Goal: Task Accomplishment & Management: Complete application form

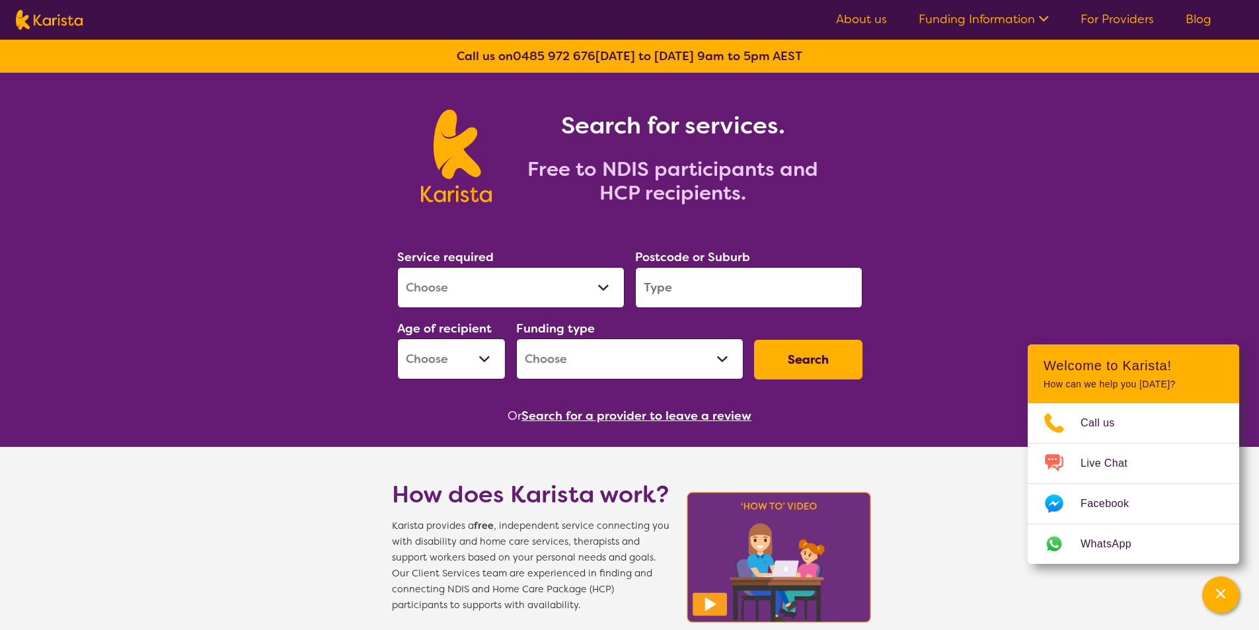
click at [1123, 22] on link "For Providers" at bounding box center [1117, 19] width 73 height 16
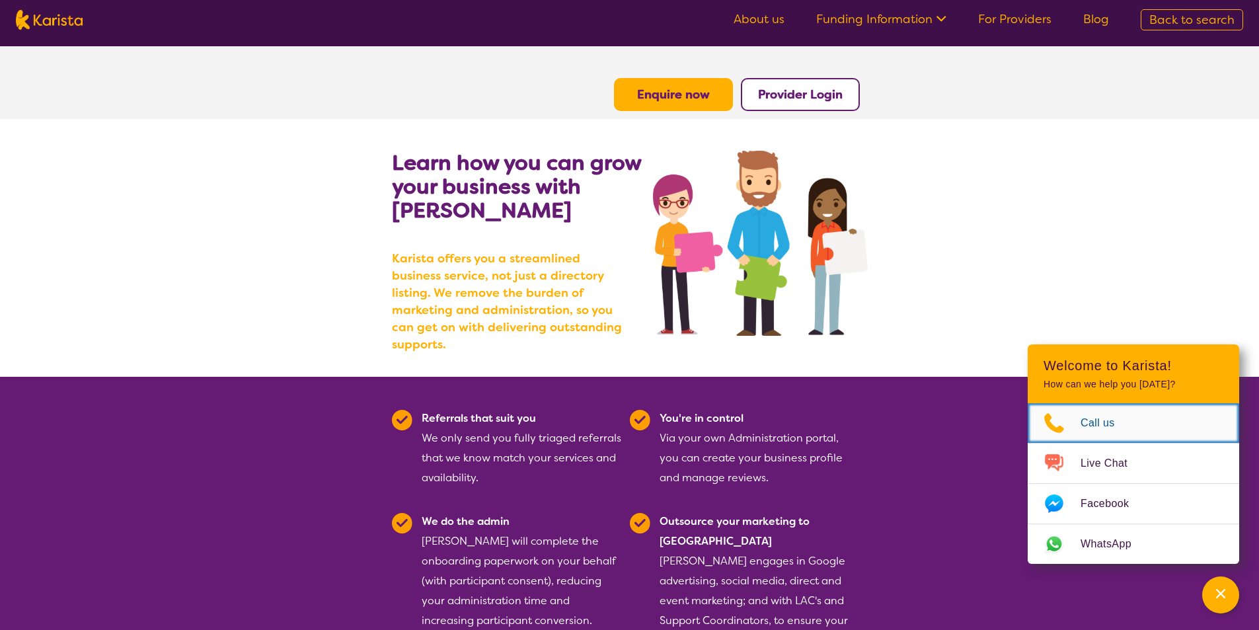
click at [1093, 420] on span "Call us" at bounding box center [1106, 423] width 50 height 20
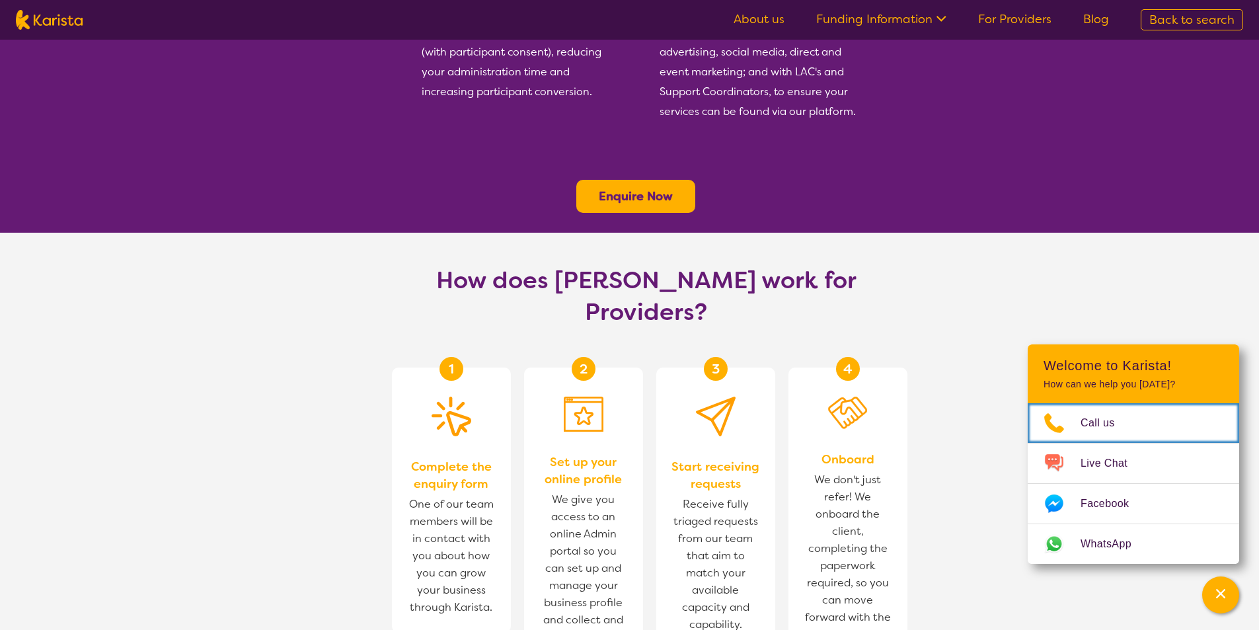
scroll to position [793, 0]
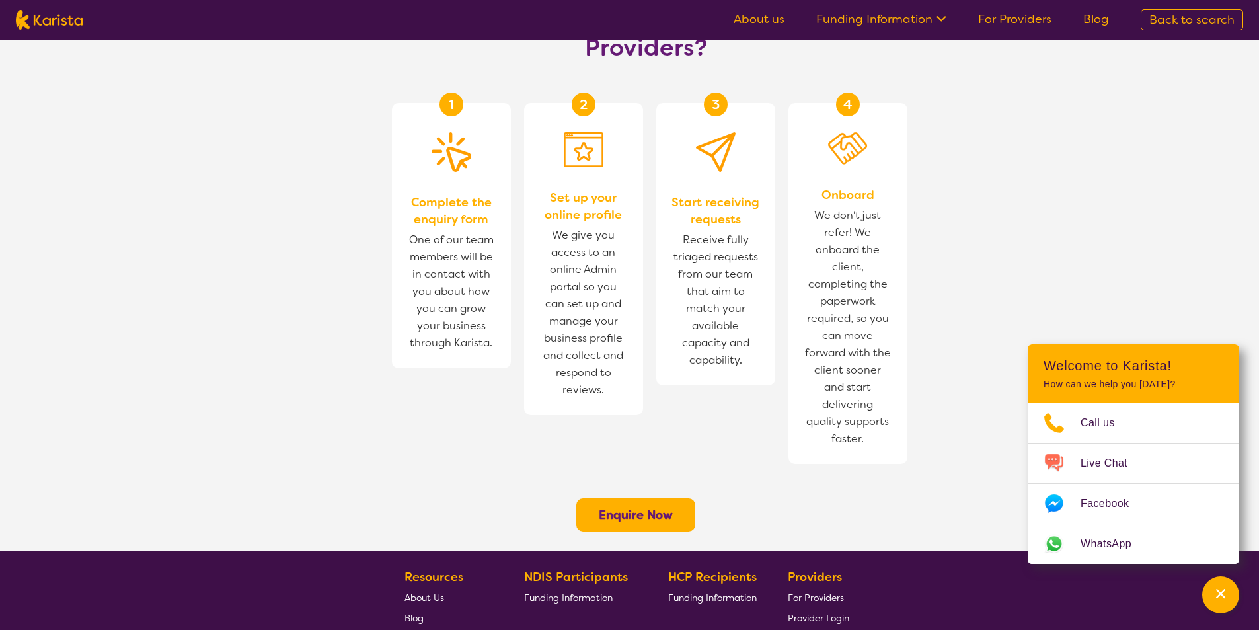
click at [658, 507] on b "Enquire Now" at bounding box center [636, 515] width 74 height 16
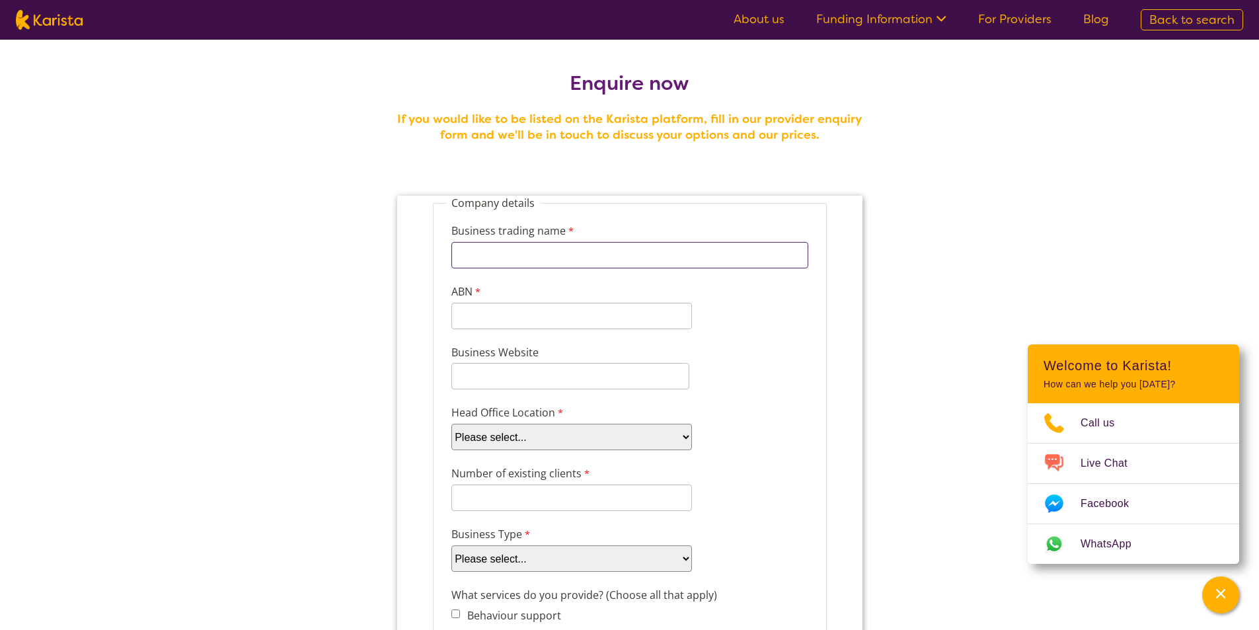
click at [583, 253] on input "Business trading name" at bounding box center [629, 255] width 357 height 26
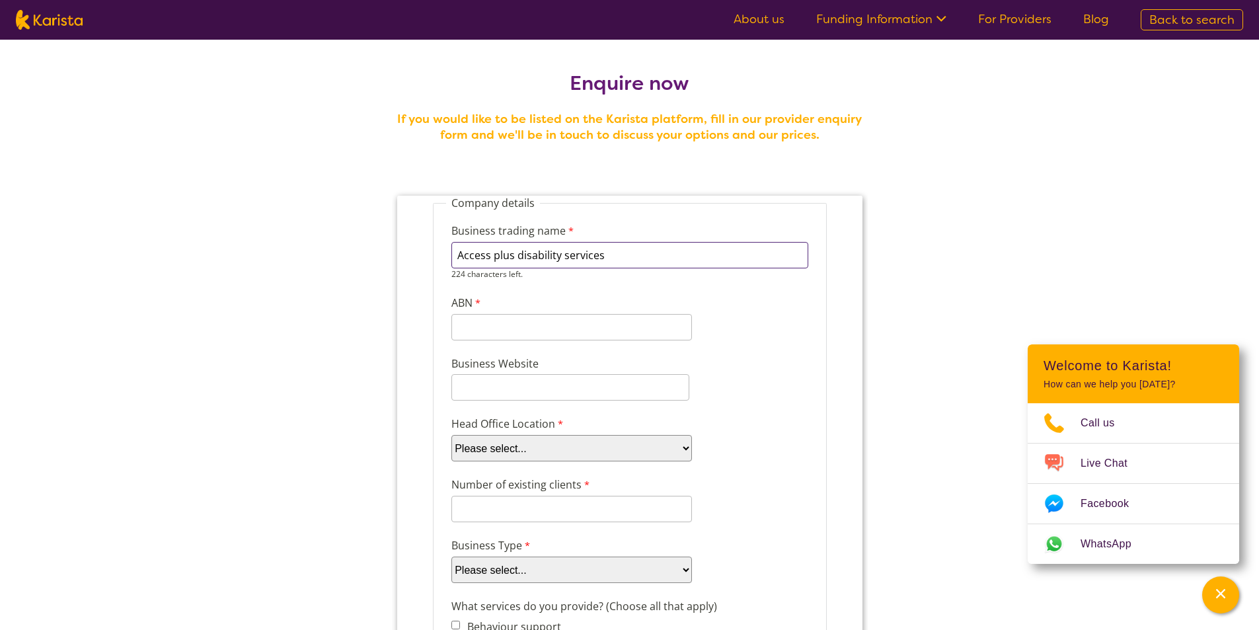
type input "Access plus disability services"
click at [535, 329] on input "ABN" at bounding box center [571, 316] width 241 height 26
type input "81675128293"
click at [529, 392] on div "Business Website" at bounding box center [630, 378] width 368 height 50
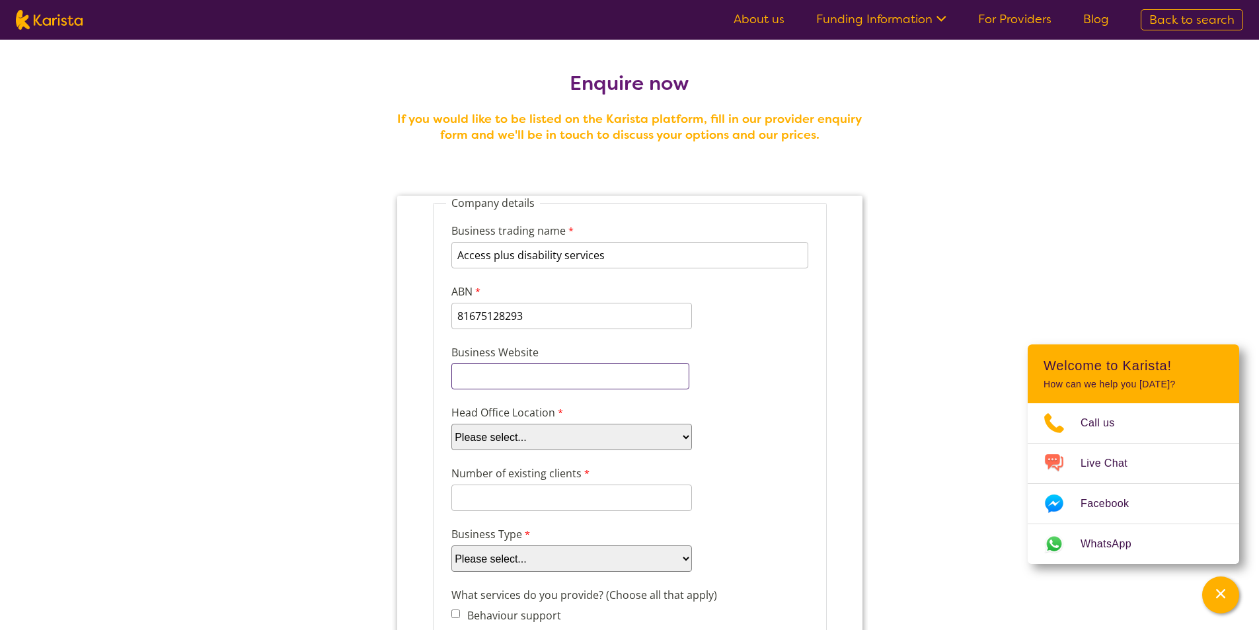
click at [498, 376] on input "Business Website" at bounding box center [570, 376] width 238 height 26
paste input "https://www.accessplusdisabilityservices.com.au/"
type input "https://www.accessplusdisabilityservices.com.au/"
click at [639, 440] on select "Please select... ACT NSW NT QLD SA TAS VIC WA" at bounding box center [571, 437] width 241 height 26
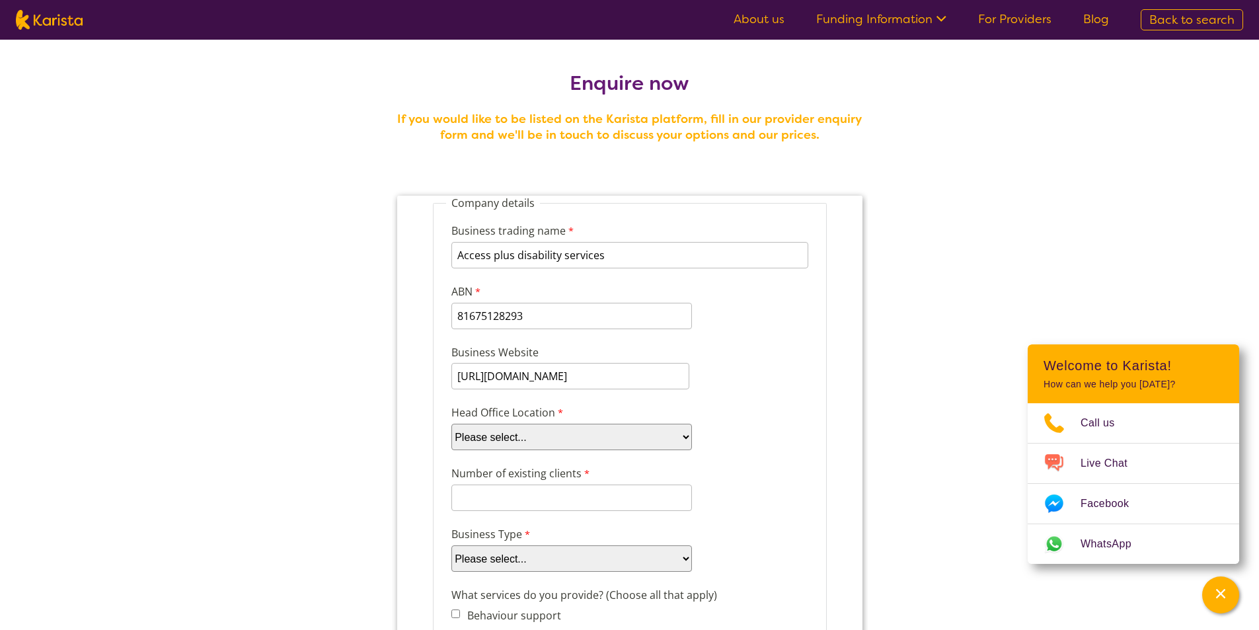
scroll to position [0, 0]
select select "tfa_101"
click at [451, 424] on select "Please select... ACT NSW NT QLD SA TAS VIC WA" at bounding box center [571, 437] width 241 height 26
click at [500, 502] on input "Number of existing clients" at bounding box center [571, 498] width 241 height 26
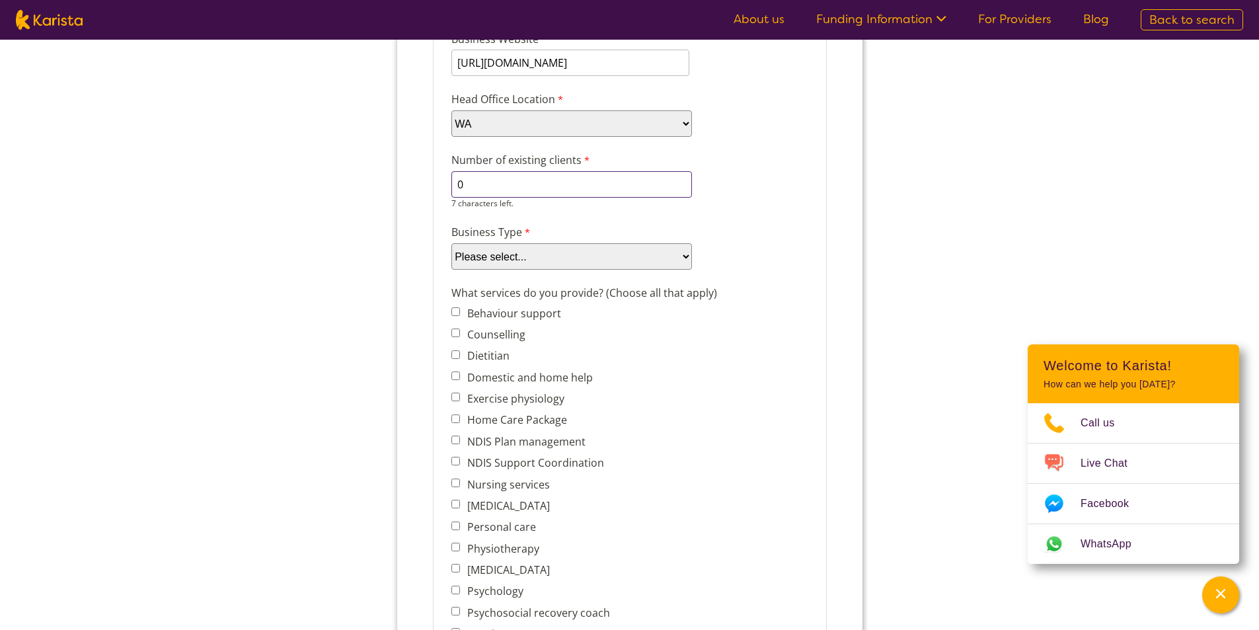
scroll to position [331, 0]
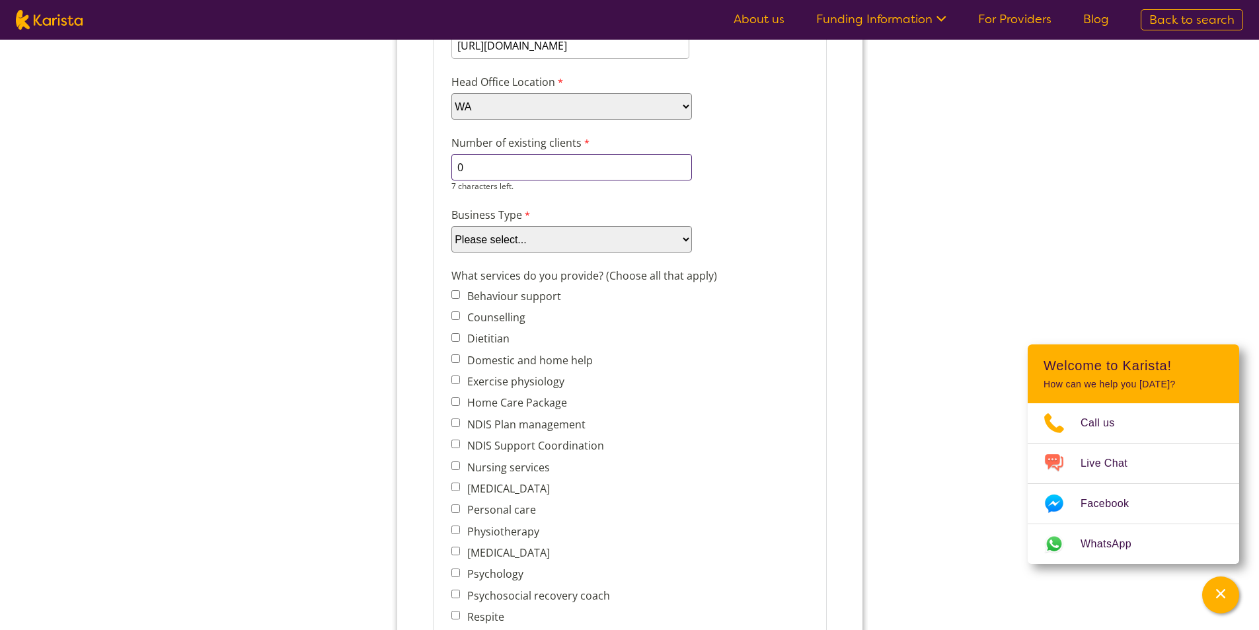
type input "0"
click at [455, 296] on span "Behaviour support Counselling Dietitian Domestic and home help Exercise physiol…" at bounding box center [542, 520] width 182 height 468
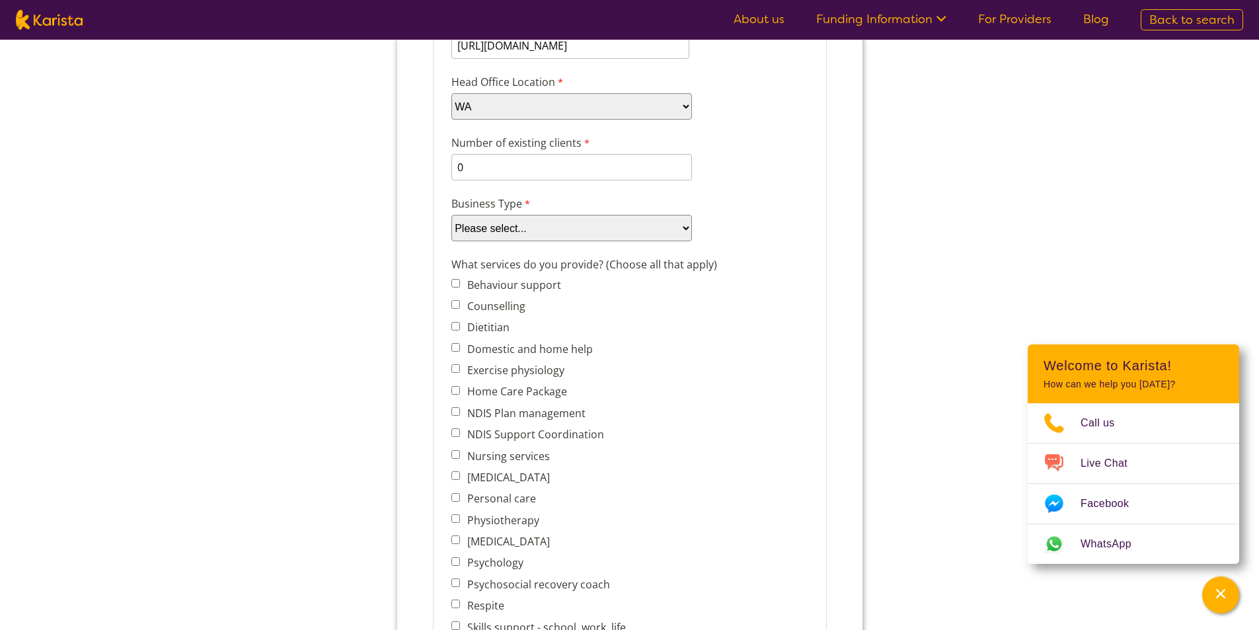
click at [452, 346] on input "Domestic and home help" at bounding box center [455, 347] width 9 height 9
checkbox input "true"
click at [455, 455] on input "Nursing services" at bounding box center [455, 454] width 9 height 9
checkbox input "true"
click at [455, 498] on input "Personal care" at bounding box center [455, 497] width 9 height 9
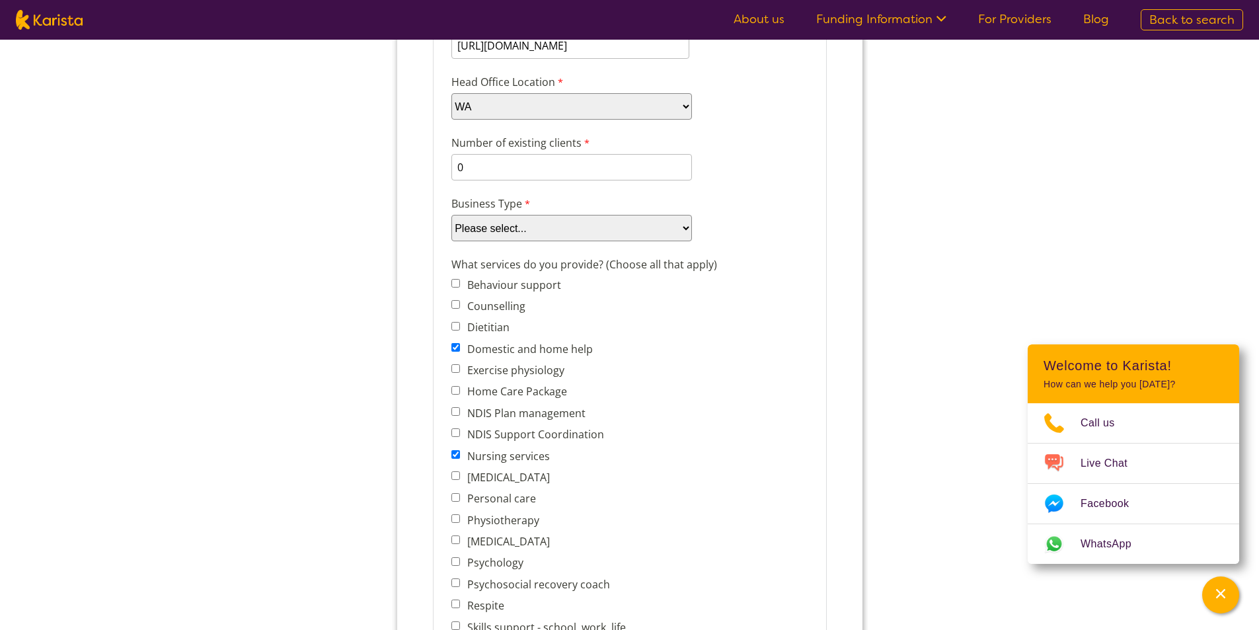
checkbox input "true"
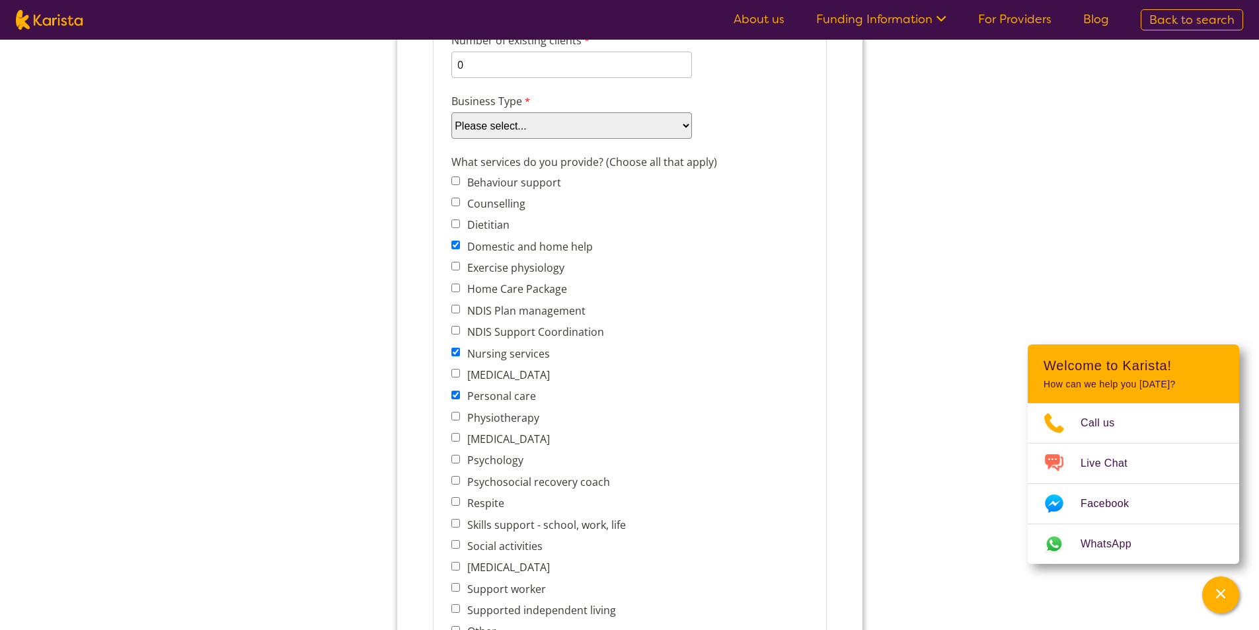
scroll to position [463, 0]
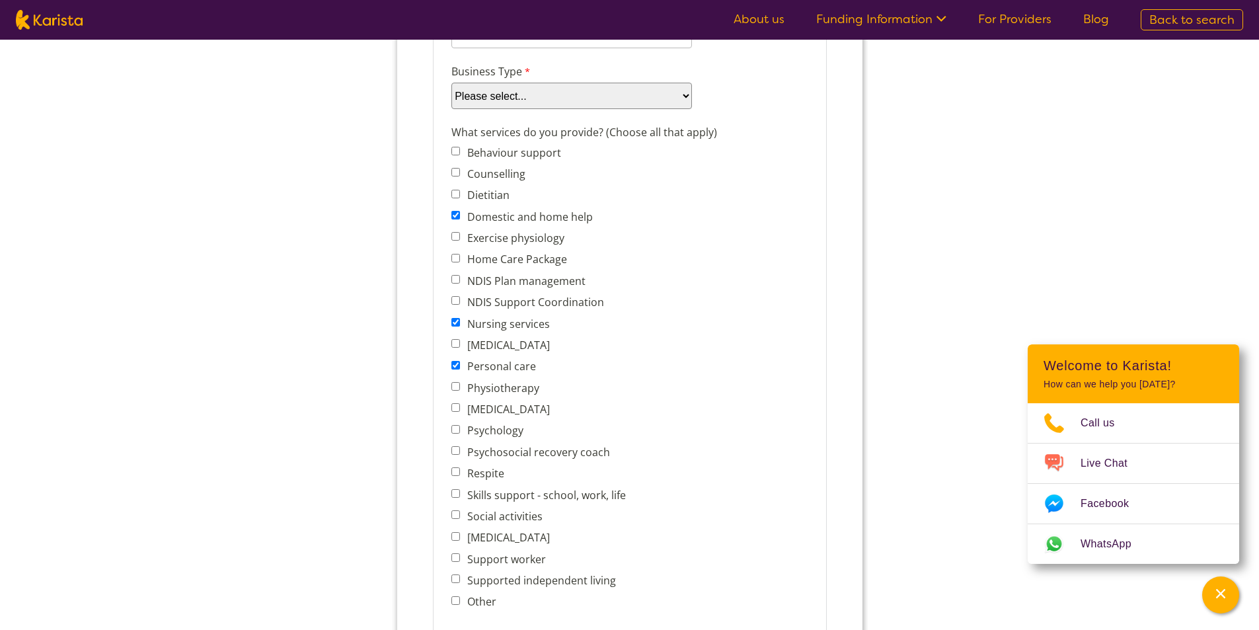
click at [456, 516] on input "Social activities" at bounding box center [455, 514] width 9 height 9
checkbox input "true"
click at [454, 558] on input "Support worker" at bounding box center [455, 557] width 9 height 9
checkbox input "true"
click at [455, 581] on input "Supported independent living" at bounding box center [455, 578] width 9 height 9
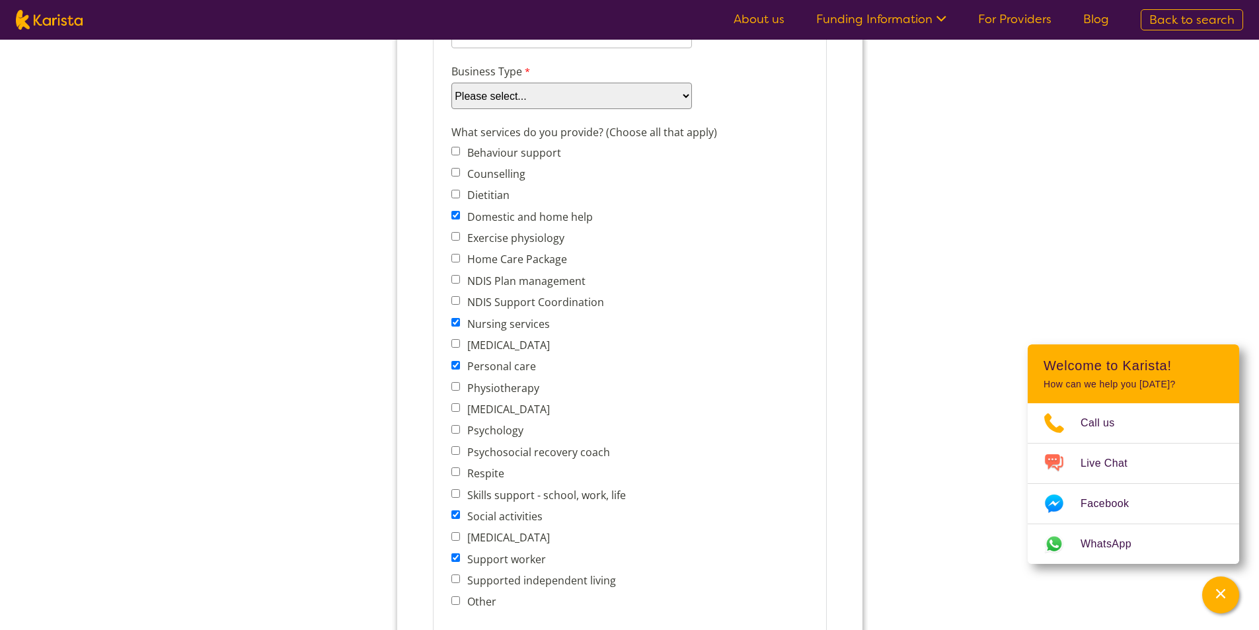
checkbox input "true"
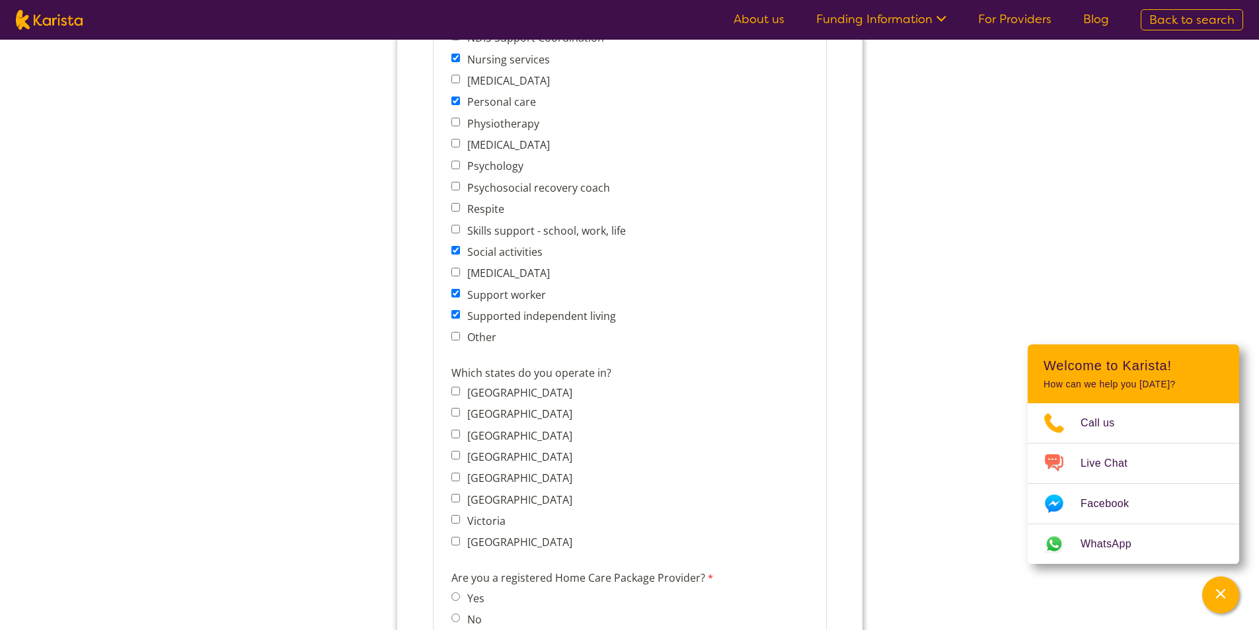
click at [454, 542] on input "Western Australia" at bounding box center [455, 541] width 9 height 9
checkbox input "true"
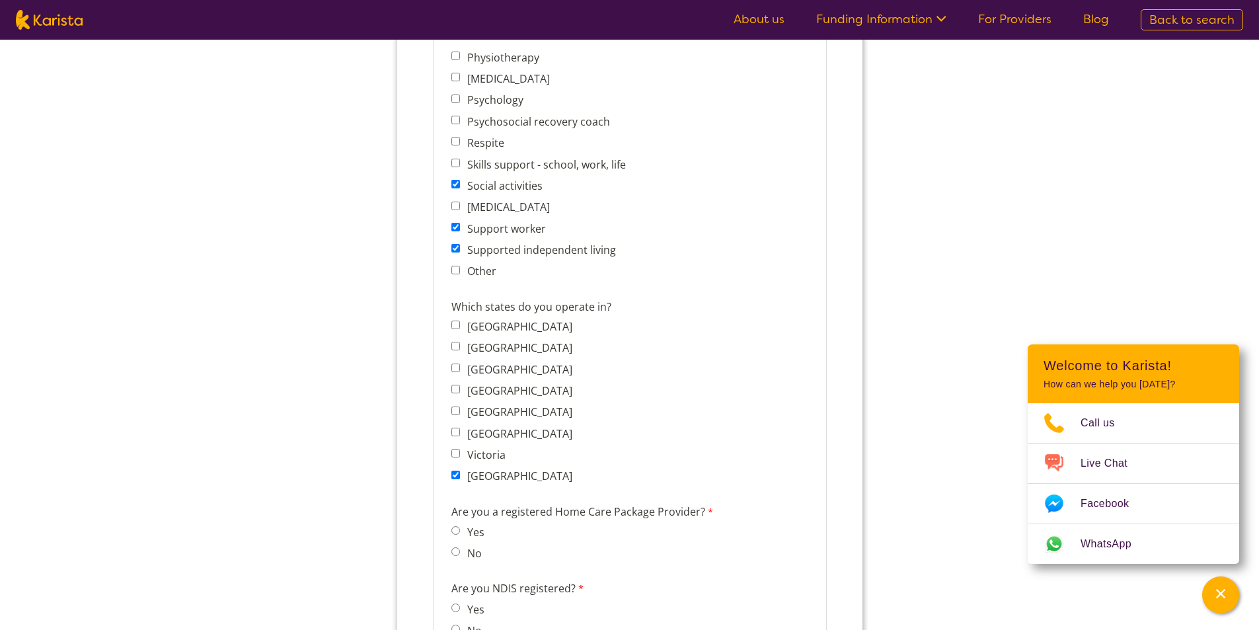
click at [453, 550] on input "No" at bounding box center [455, 551] width 9 height 9
radio input "true"
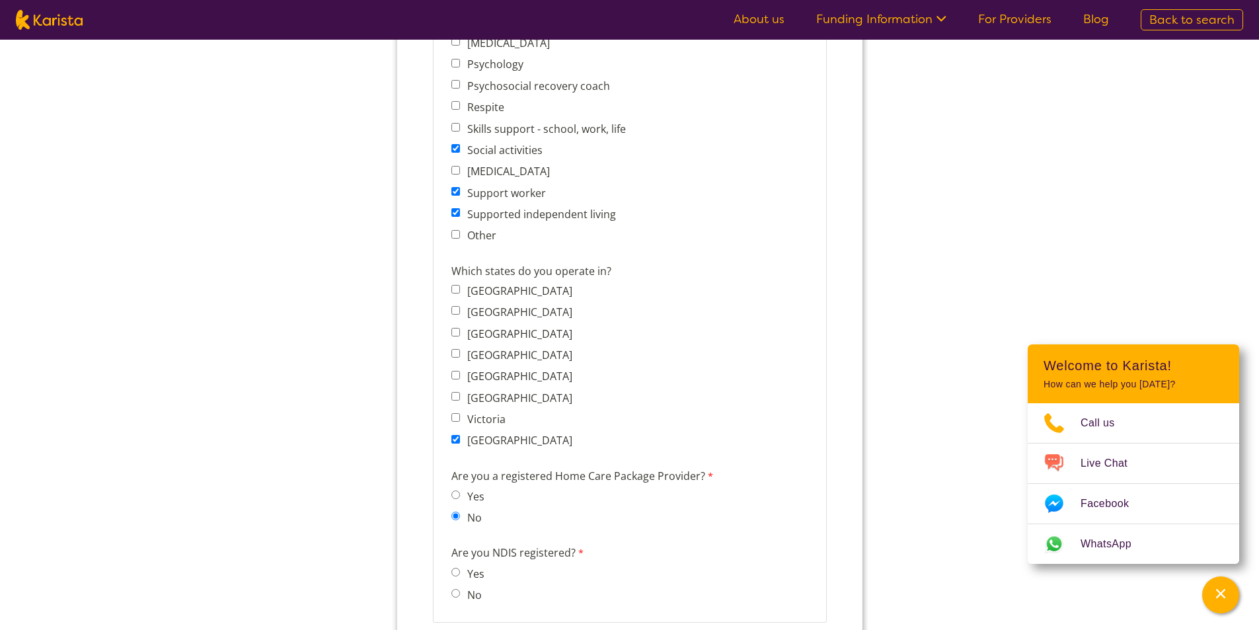
scroll to position [859, 0]
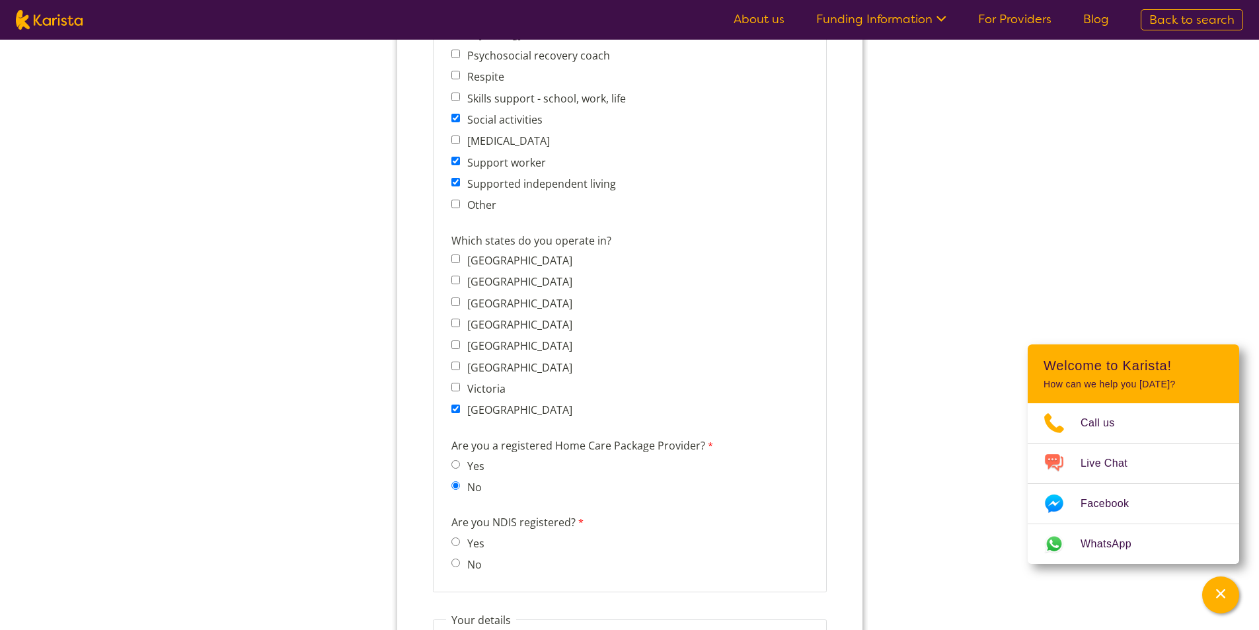
click at [455, 540] on input "Yes" at bounding box center [455, 541] width 9 height 9
radio input "true"
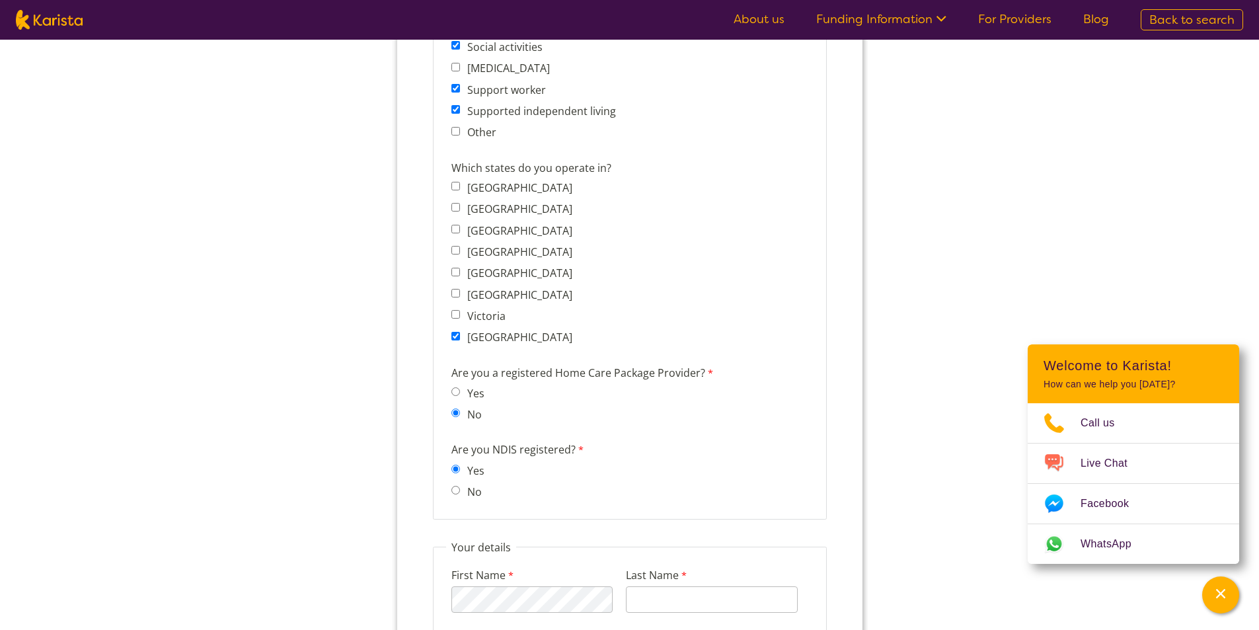
scroll to position [1058, 0]
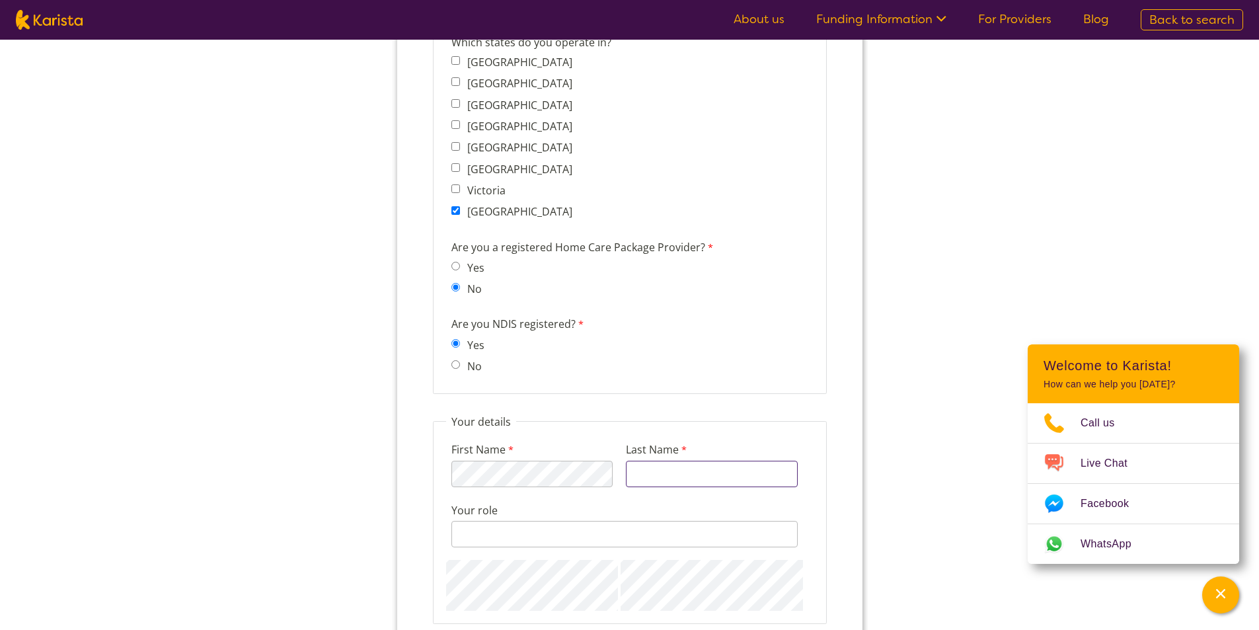
click at [652, 474] on input "Last Name" at bounding box center [711, 474] width 172 height 26
type input "Chinkie"
click at [543, 533] on input "Your role" at bounding box center [624, 534] width 346 height 26
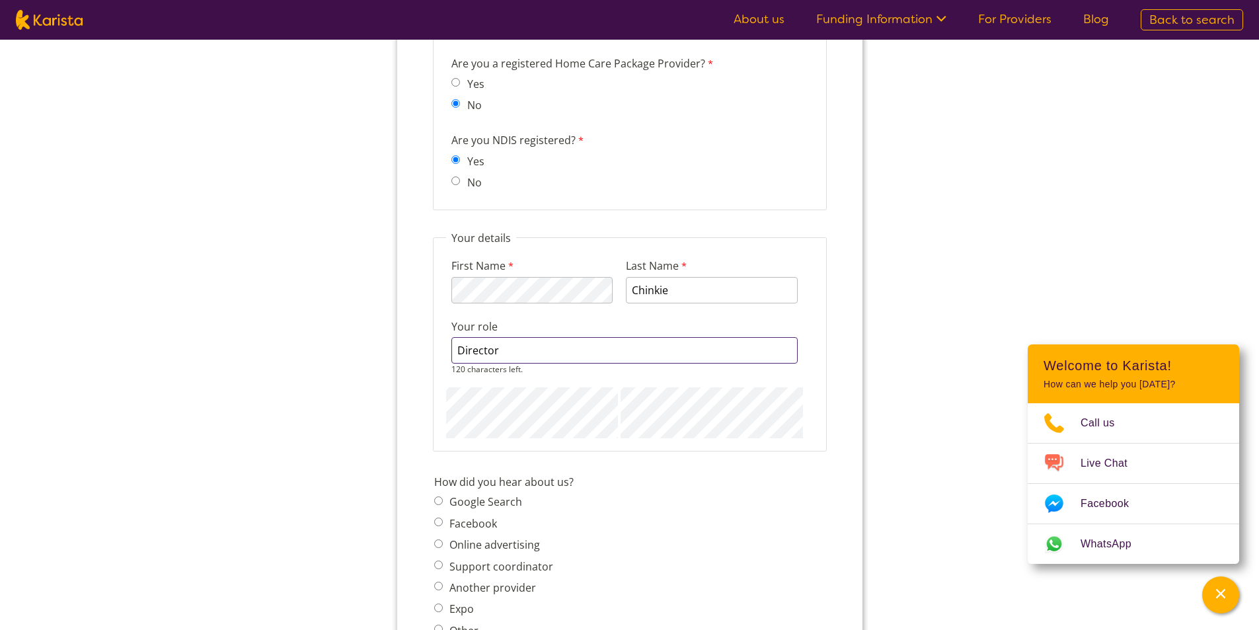
scroll to position [1256, 0]
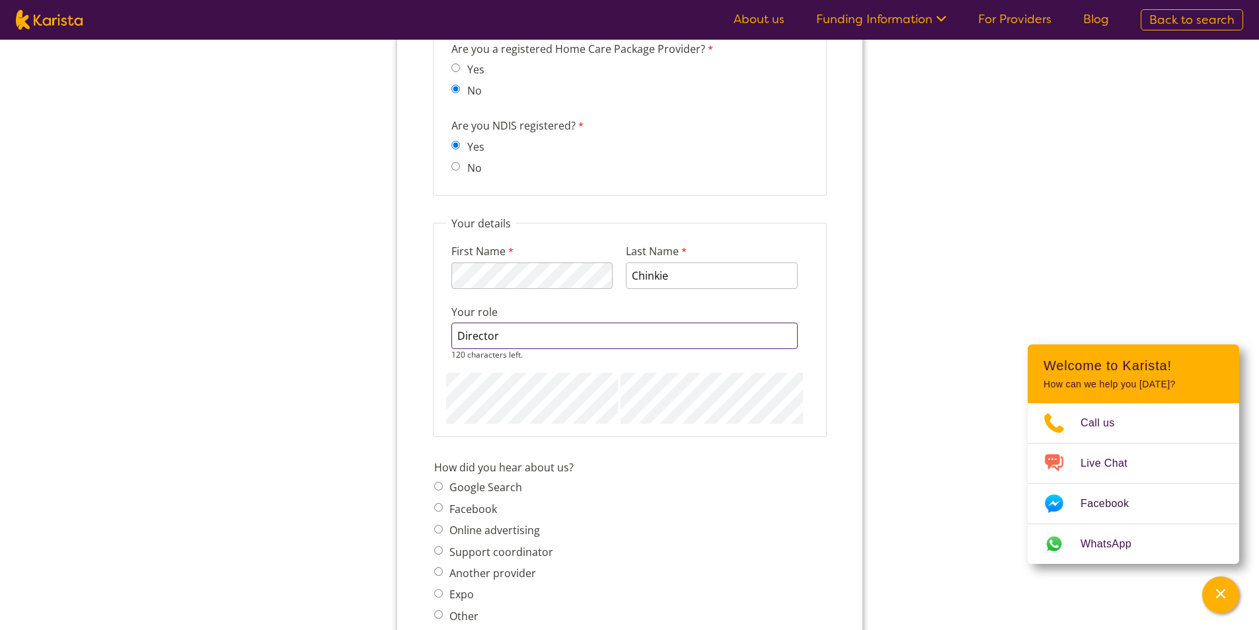
type input "Director"
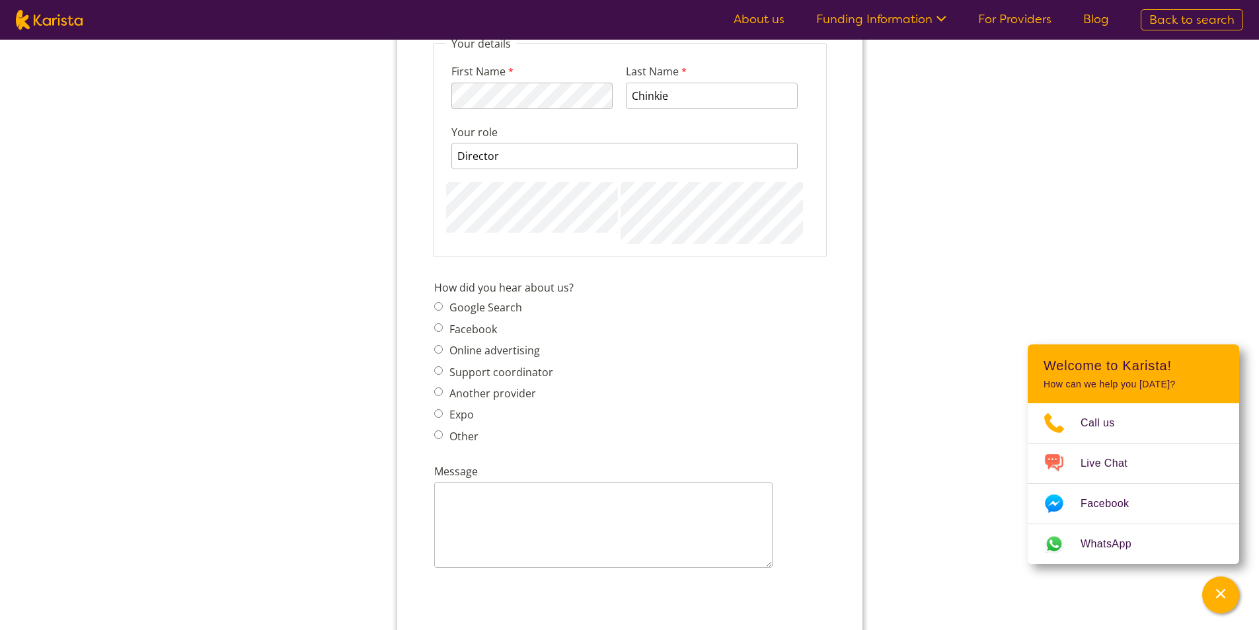
scroll to position [1454, 0]
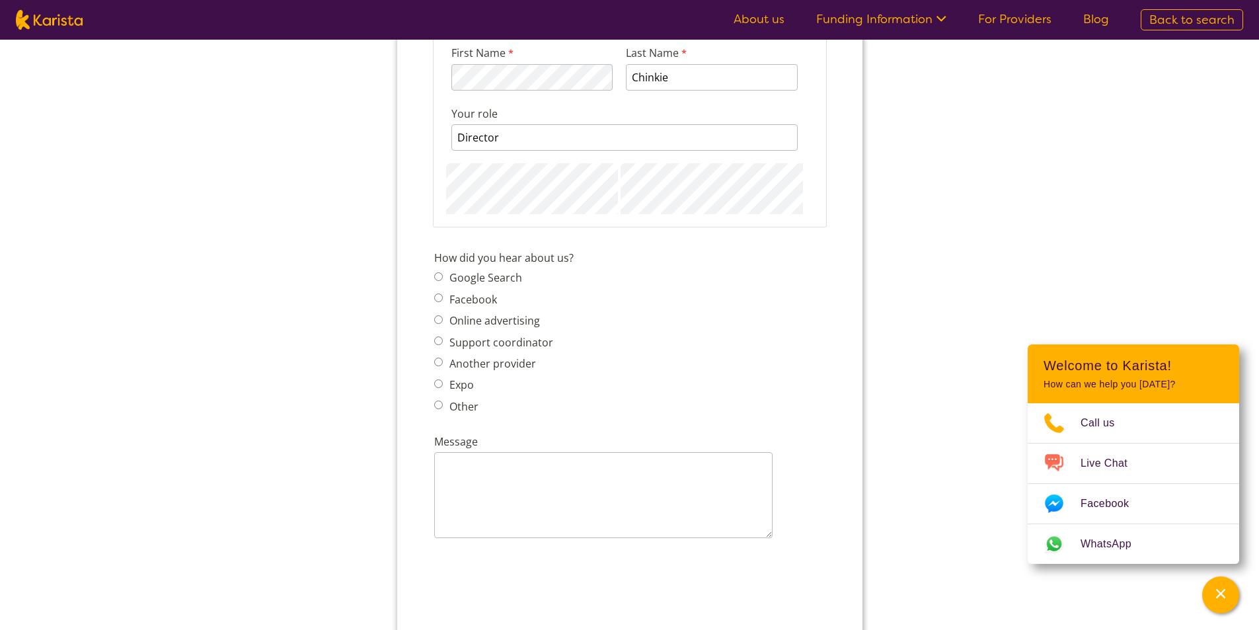
click at [438, 374] on span "Google Search Facebook Online advertising Support coordinator Another provider …" at bounding box center [497, 341] width 127 height 147
click at [438, 364] on input "Another provider" at bounding box center [438, 362] width 9 height 9
radio input "true"
click at [504, 472] on input "What's the company name of the Provider who introduced you to Karista?" at bounding box center [603, 481] width 338 height 26
type input "F"
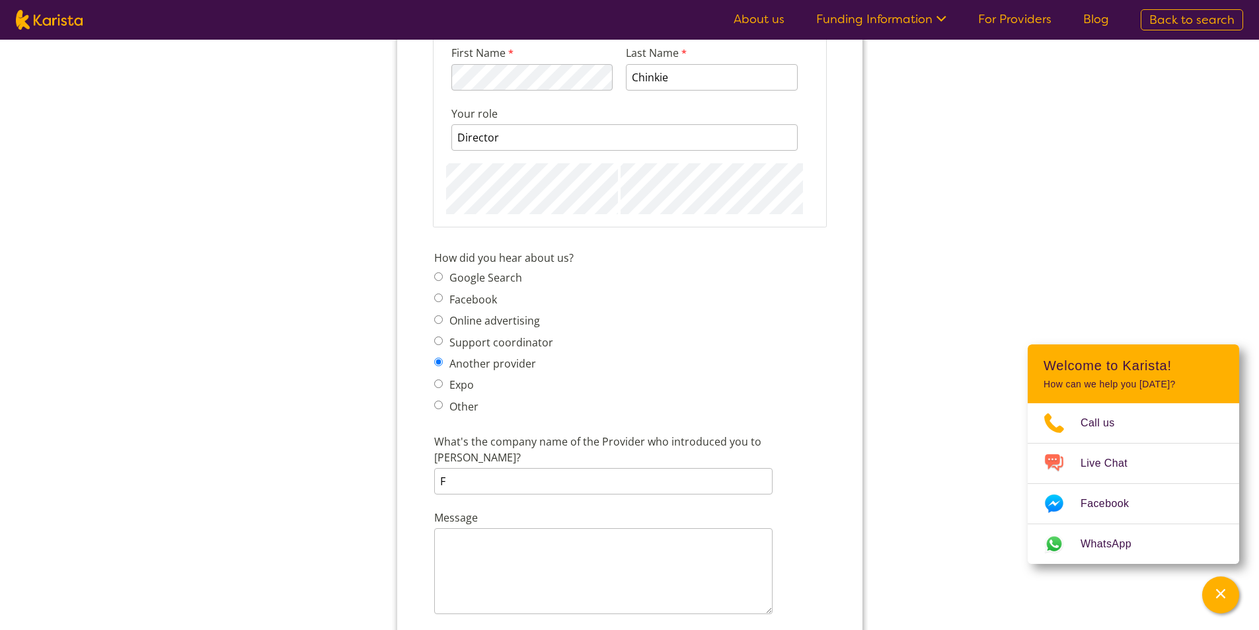
click at [436, 404] on input "Other" at bounding box center [438, 405] width 9 height 9
radio input "true"
click at [485, 464] on input "Other - please describe" at bounding box center [603, 465] width 338 height 26
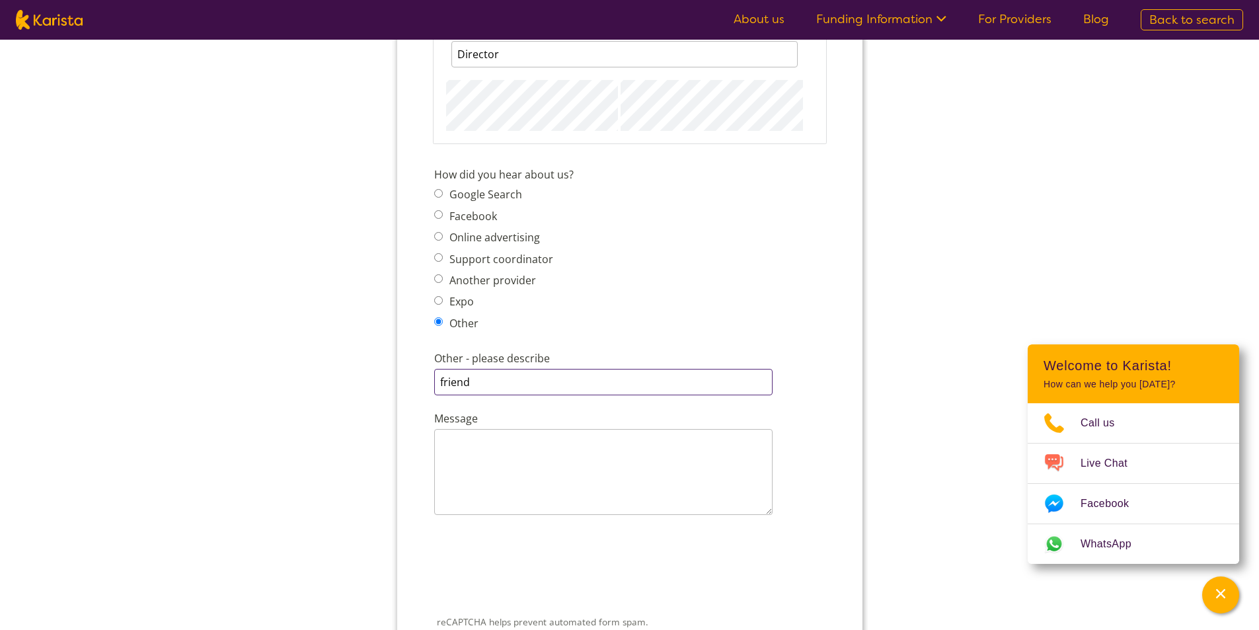
scroll to position [1653, 0]
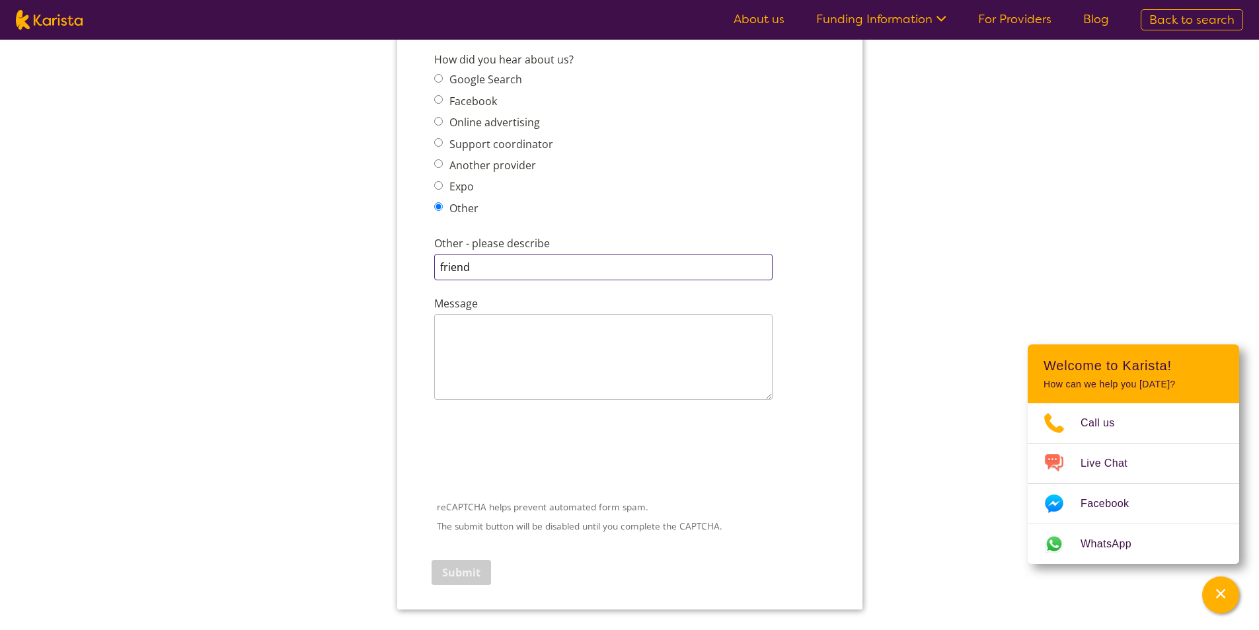
type input "friend"
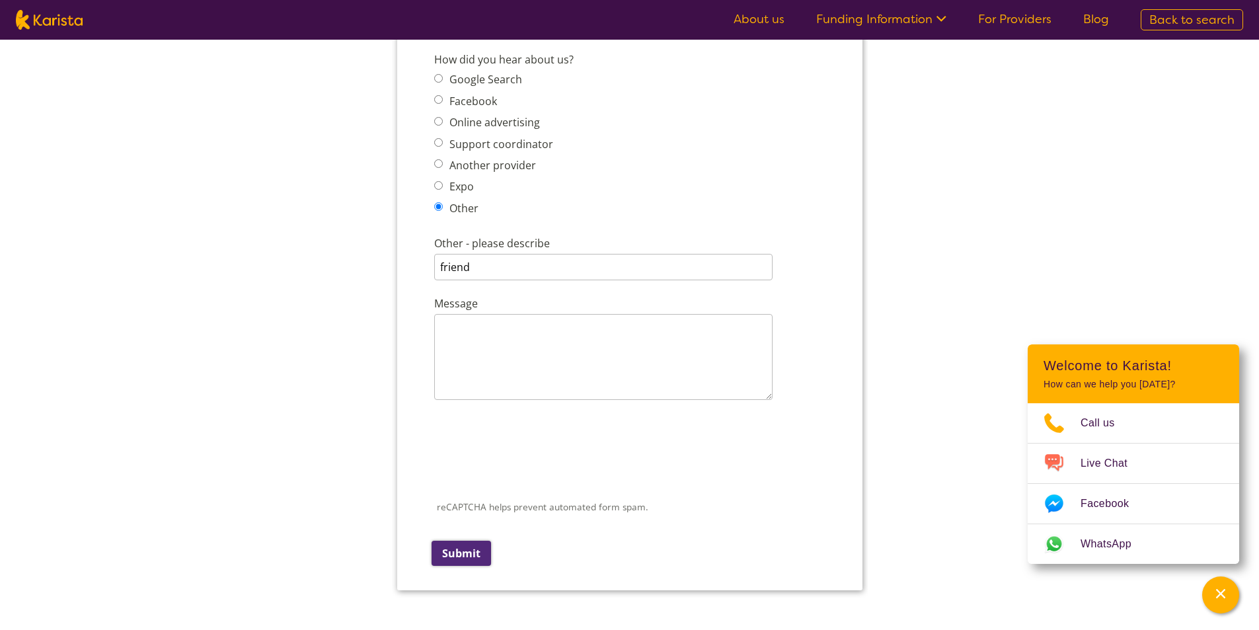
click at [468, 547] on input "Submit" at bounding box center [460, 553] width 59 height 25
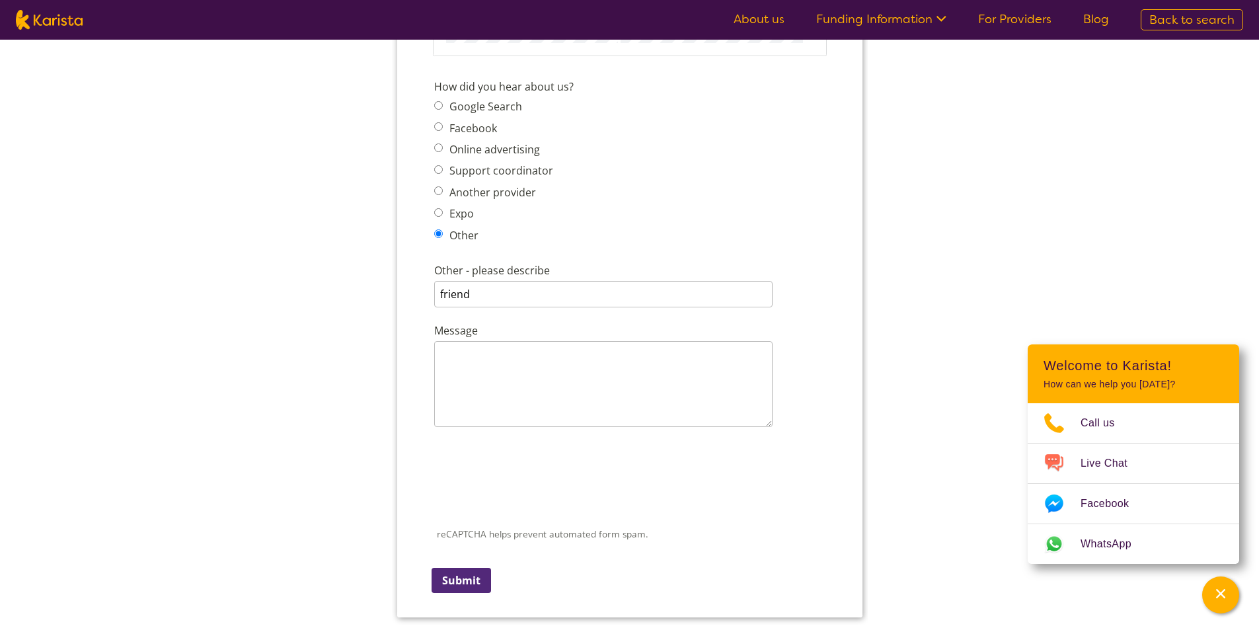
scroll to position [429, 0]
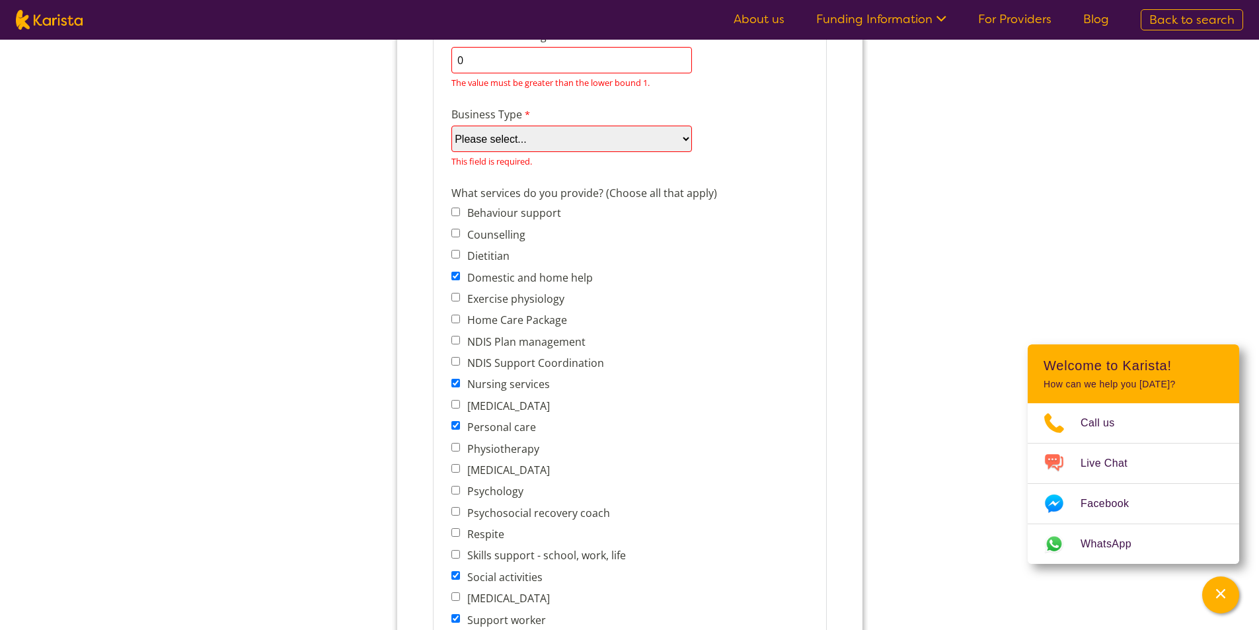
click at [684, 143] on select "Please select... Company Individual/Sole Trader Other (please specify)" at bounding box center [571, 139] width 241 height 26
select select "tfa_87"
click at [451, 152] on select "Please select... Company Individual/Sole Trader Other (please specify)" at bounding box center [571, 139] width 241 height 26
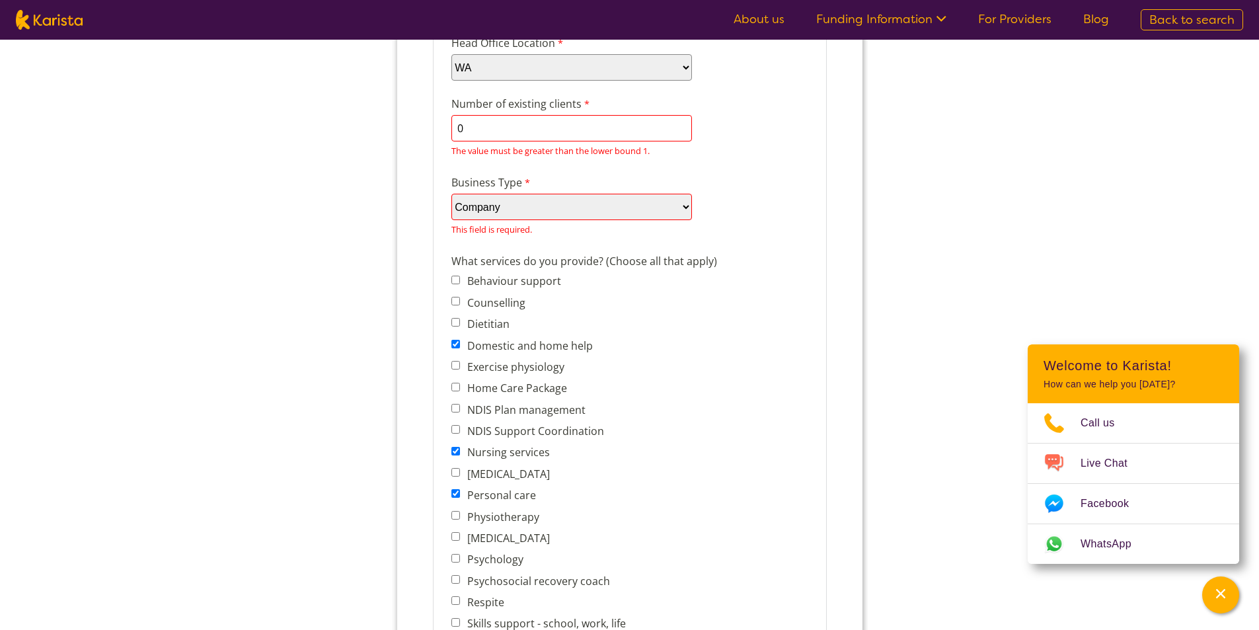
scroll to position [231, 0]
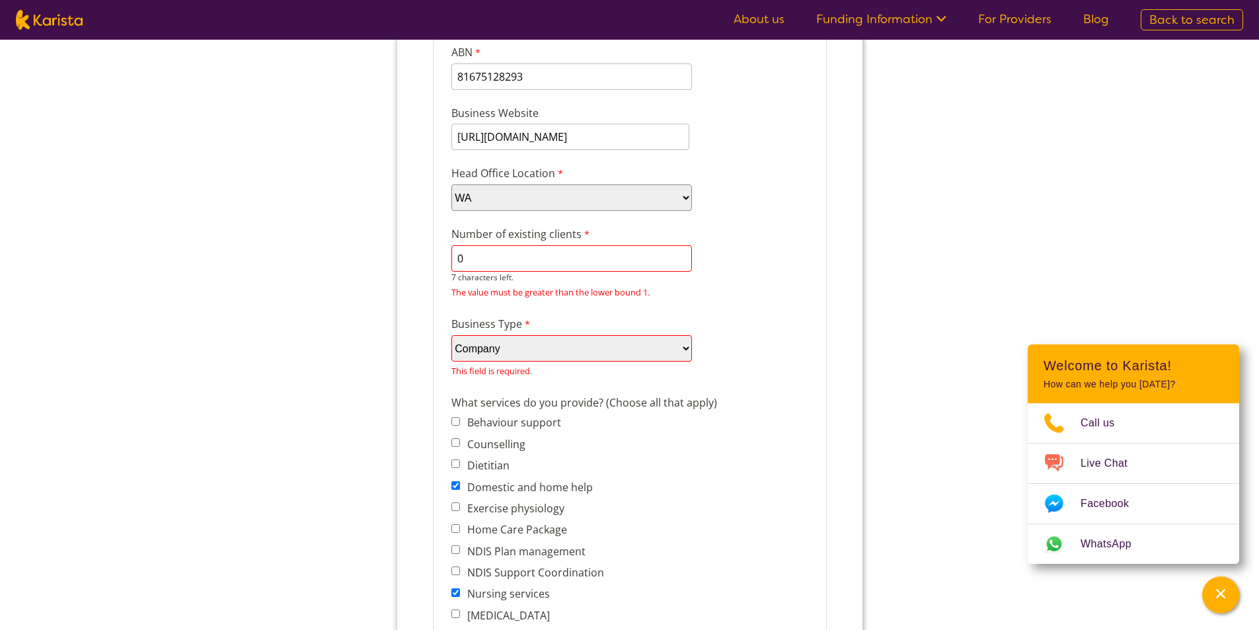
click at [512, 256] on input "0" at bounding box center [571, 258] width 241 height 26
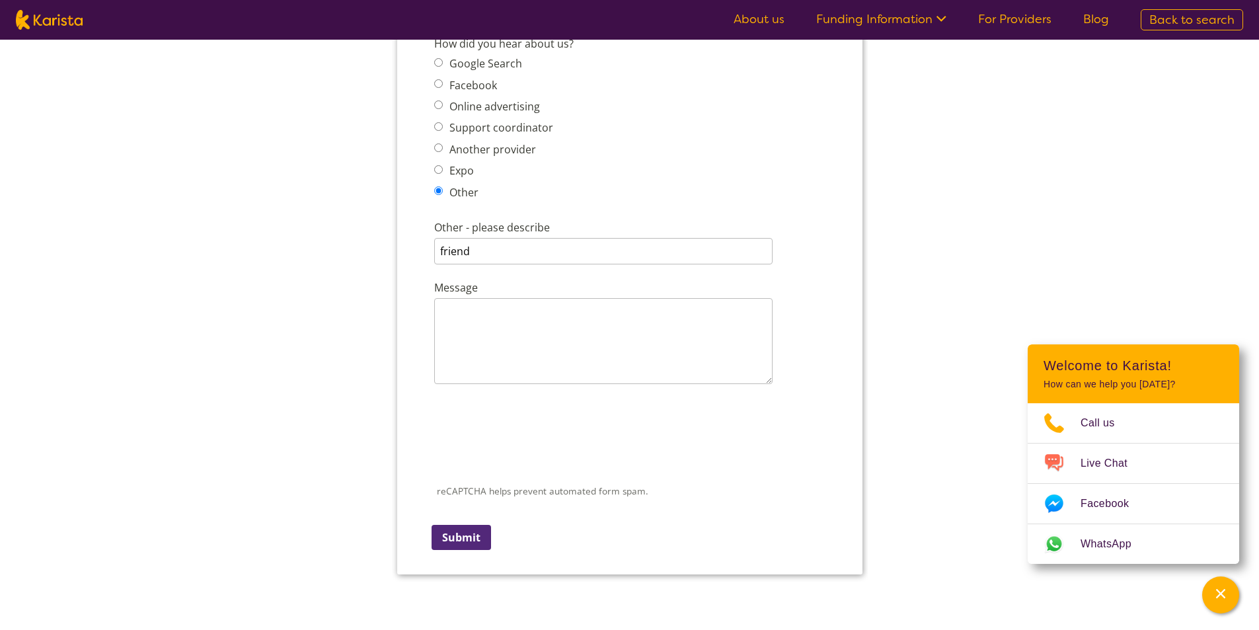
scroll to position [1751, 0]
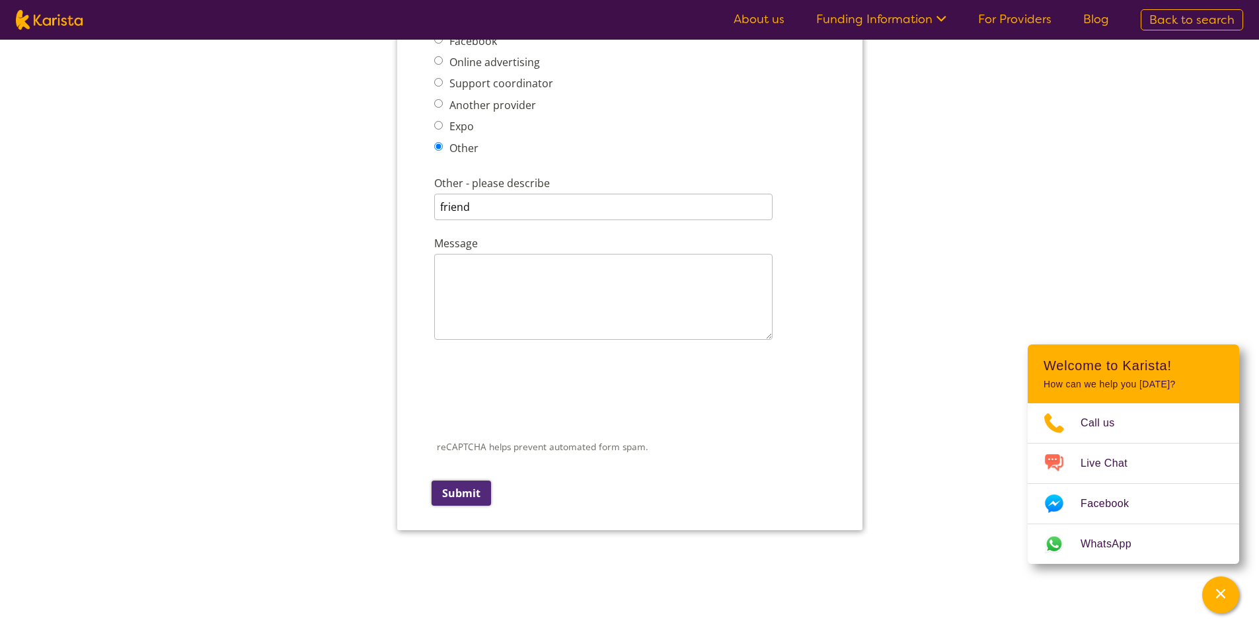
type input "0000"
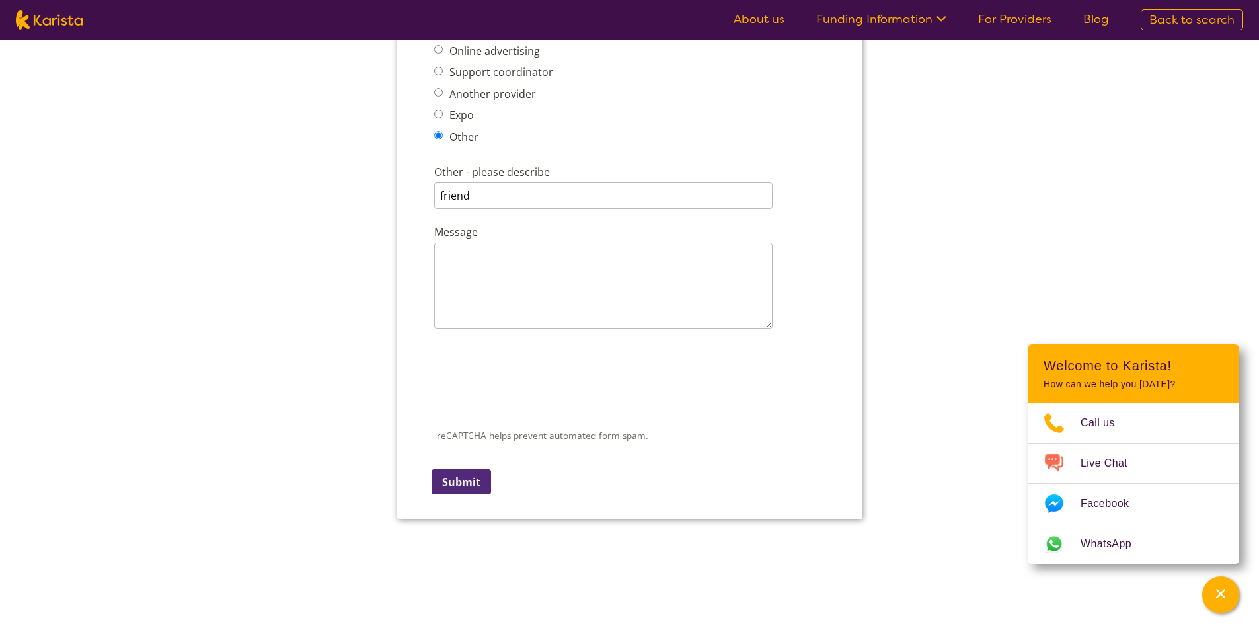
click at [462, 496] on div "reCAPTCHA helps prevent automated form spam. The submit button will be disabled…" at bounding box center [629, 416] width 402 height 171
click at [457, 482] on input "Submit" at bounding box center [460, 481] width 59 height 25
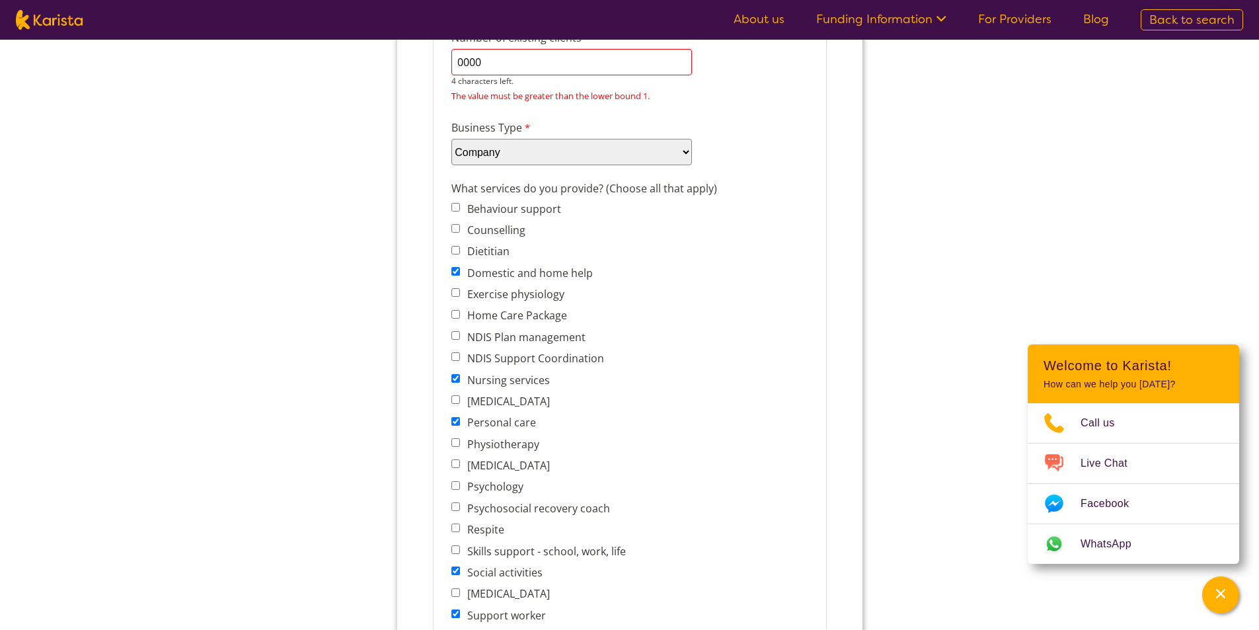
scroll to position [350, 0]
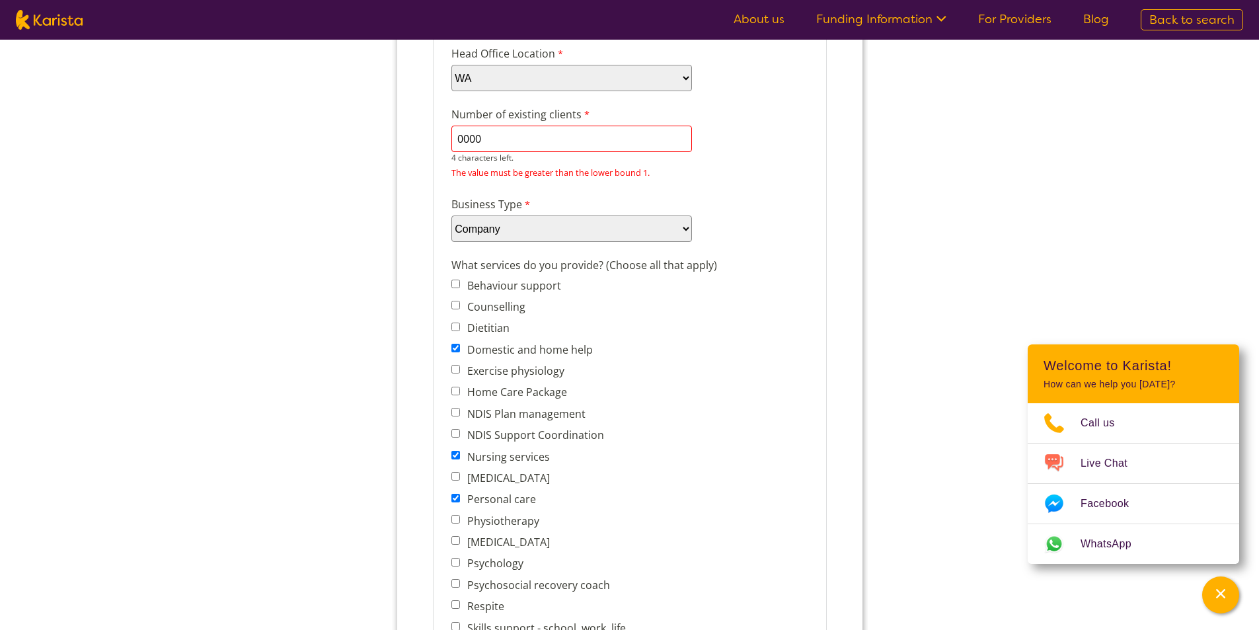
drag, startPoint x: 497, startPoint y: 144, endPoint x: 455, endPoint y: 139, distance: 42.0
click at [455, 139] on input "0000" at bounding box center [571, 139] width 241 height 26
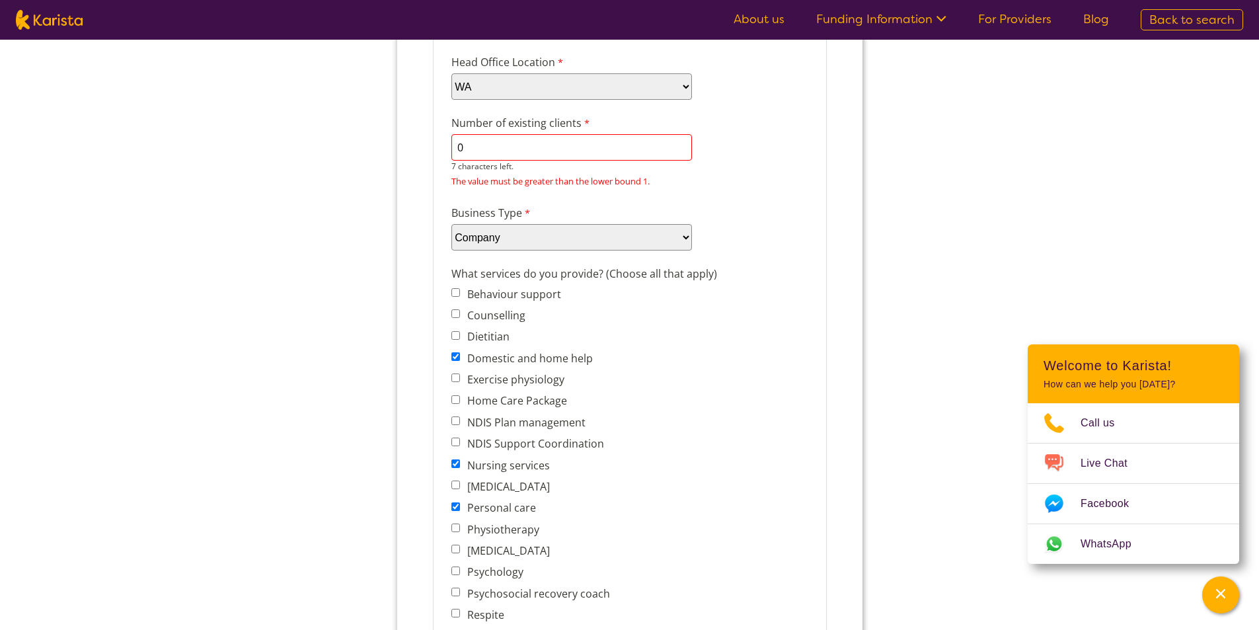
type input "0"
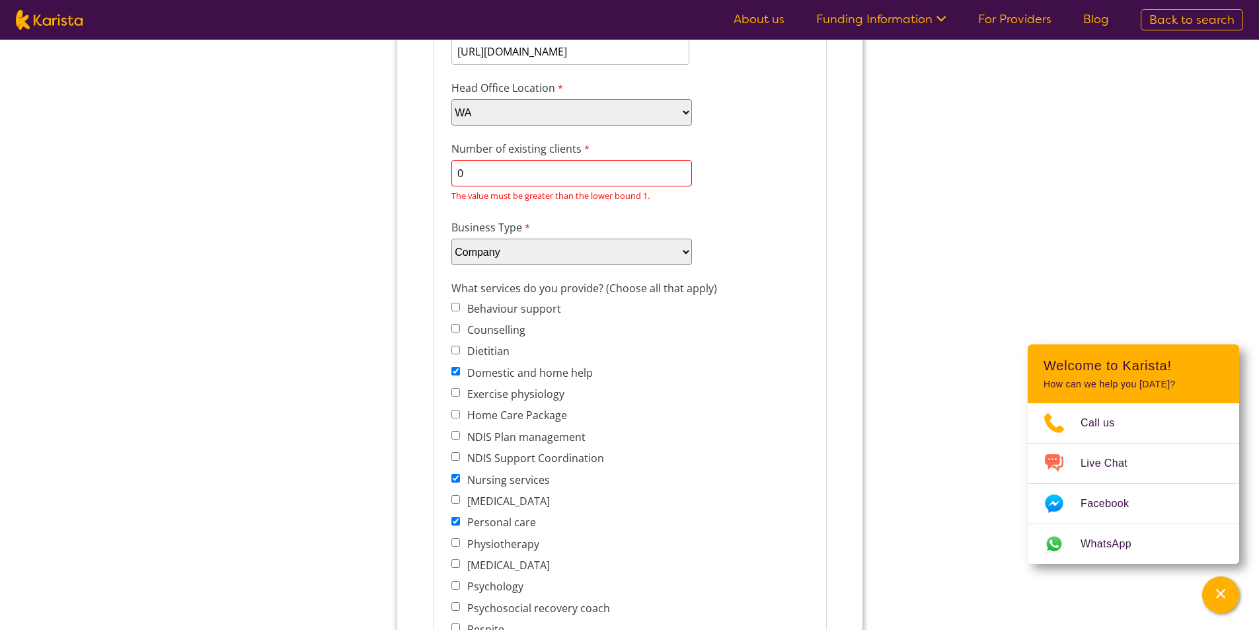
scroll to position [226, 0]
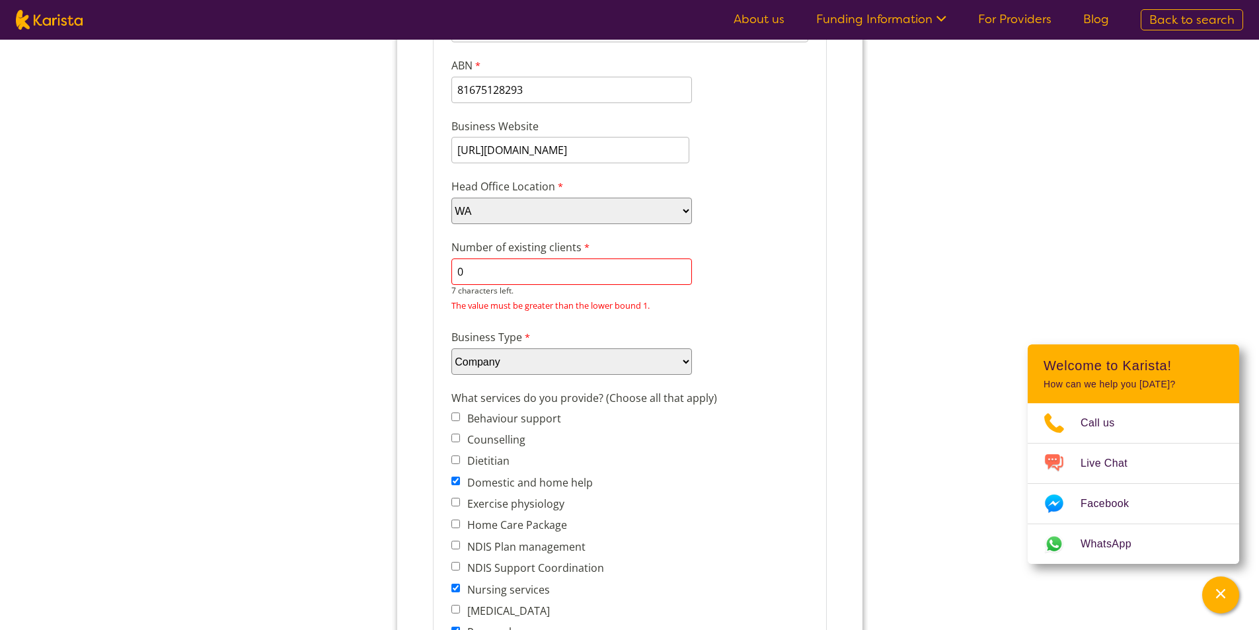
click at [512, 280] on input "0" at bounding box center [571, 271] width 241 height 26
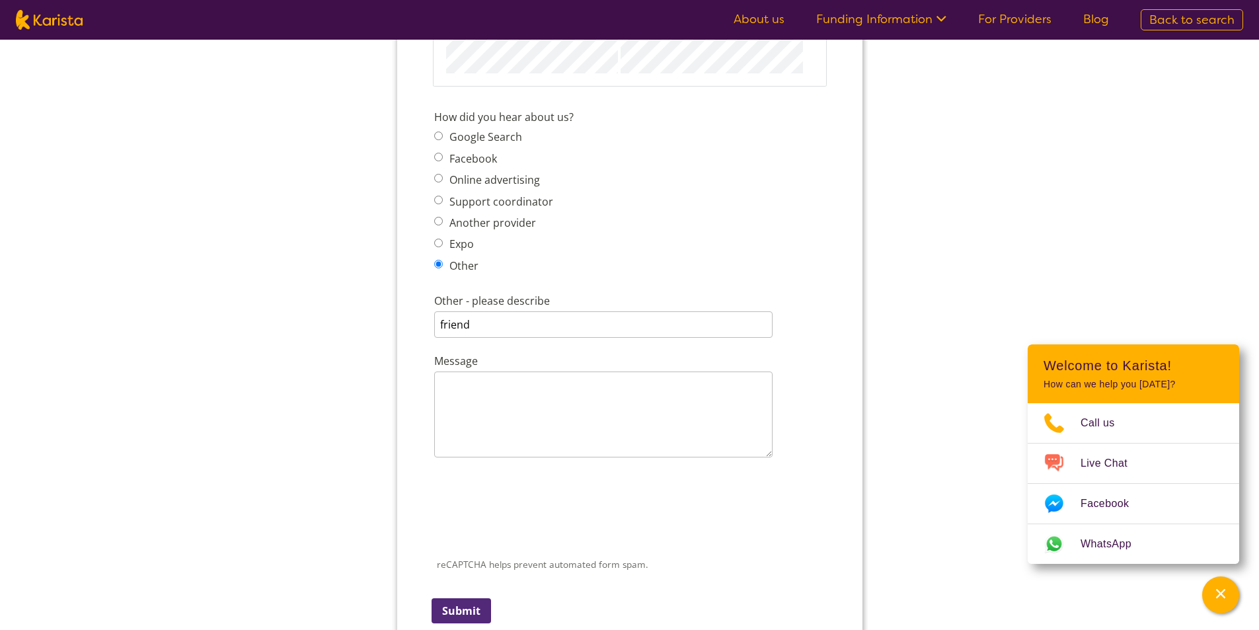
scroll to position [1879, 0]
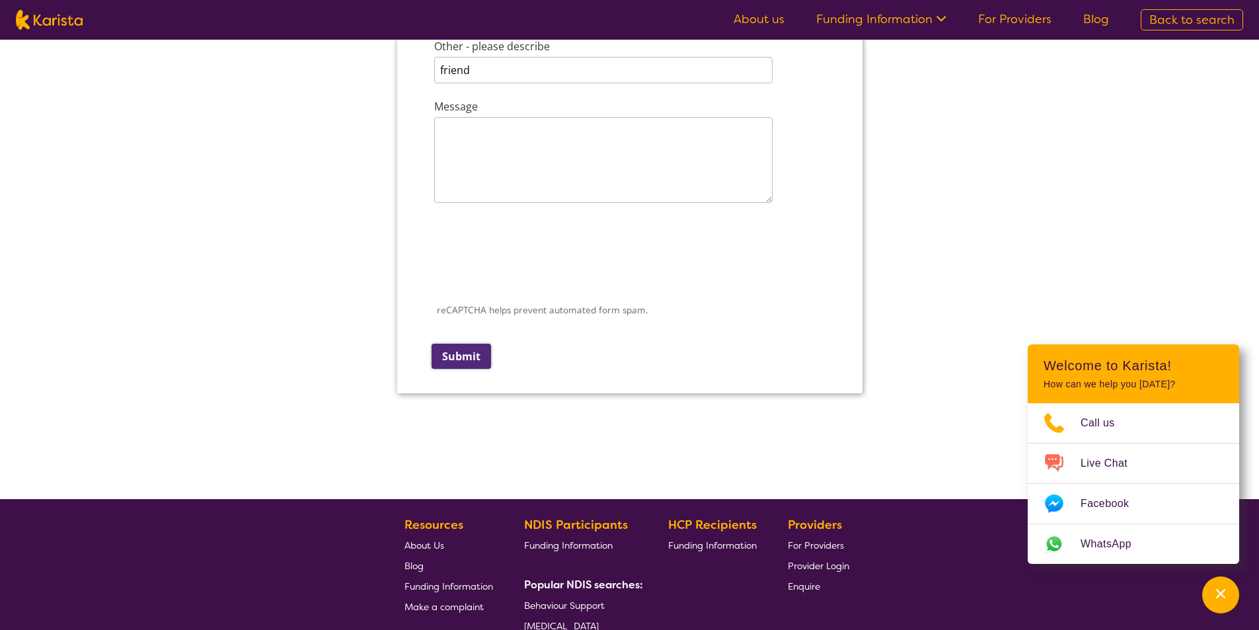
type input "1"
click at [464, 356] on input "Submit" at bounding box center [460, 356] width 59 height 25
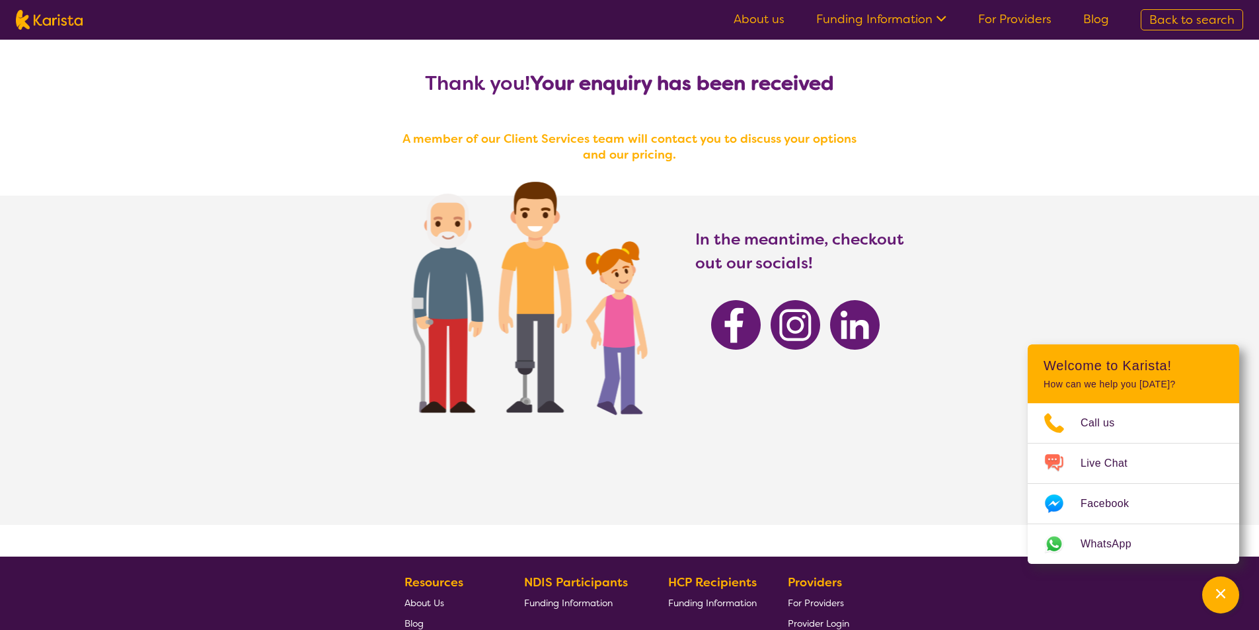
click at [734, 330] on img at bounding box center [736, 325] width 50 height 50
